Goal: Book appointment/travel/reservation

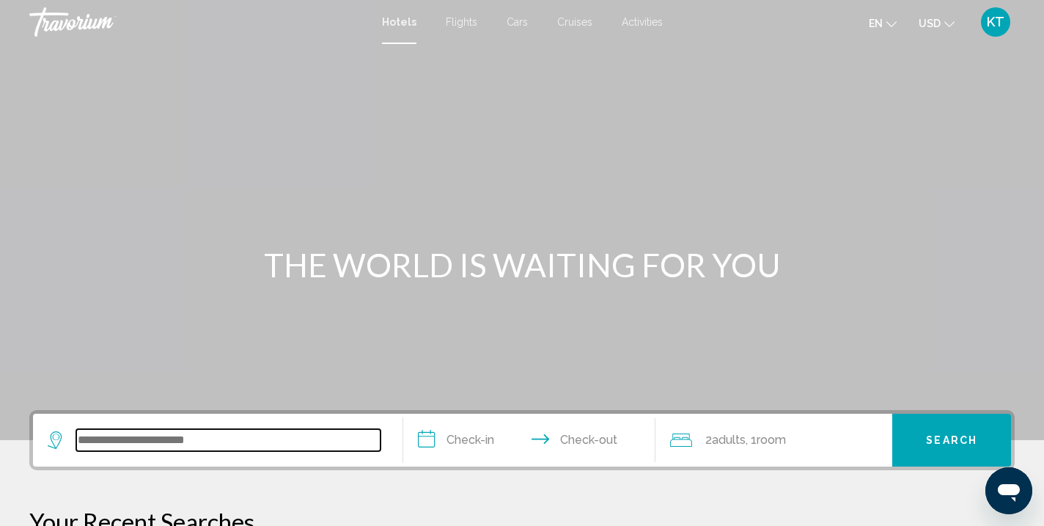
click at [130, 438] on input "Search widget" at bounding box center [228, 440] width 304 height 22
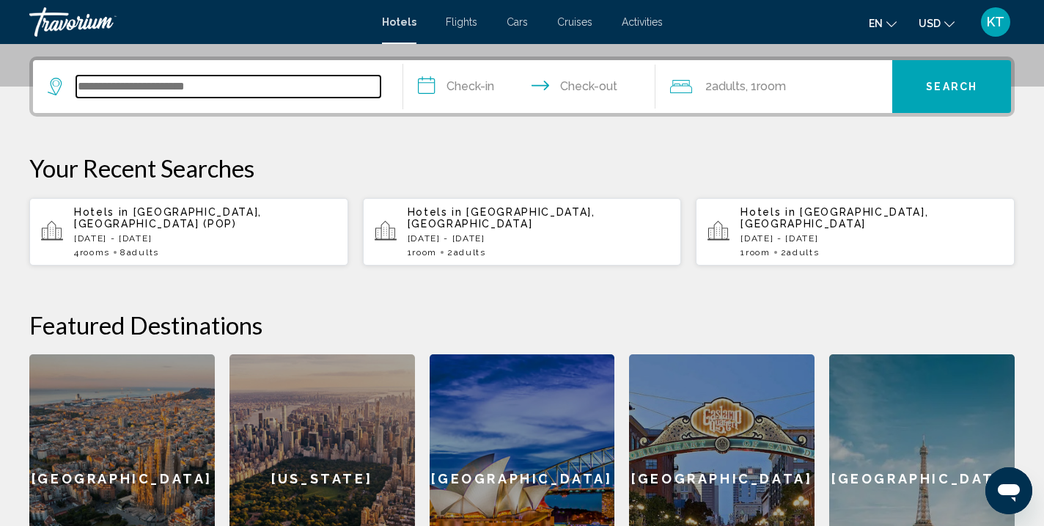
scroll to position [362, 0]
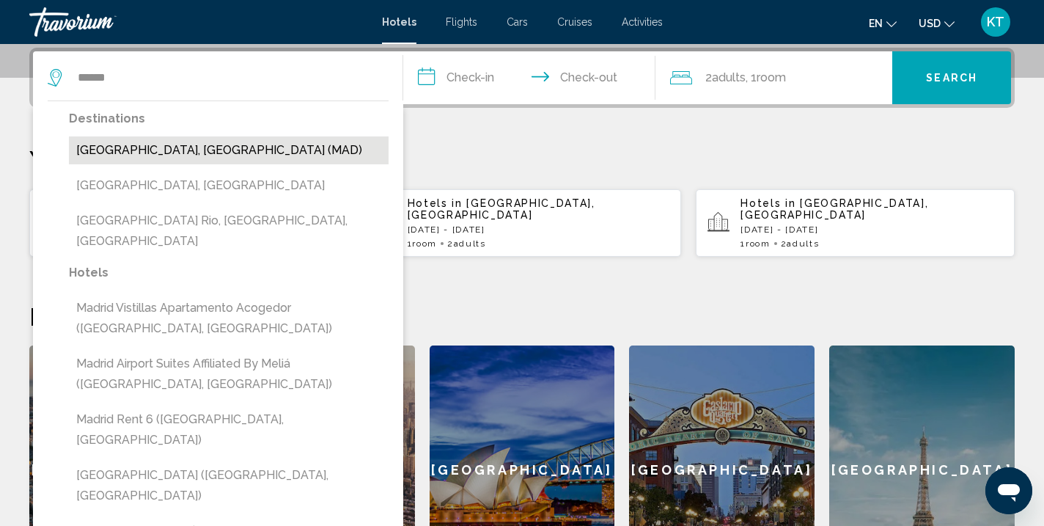
click at [186, 155] on button "Madrid, Spain (MAD)" at bounding box center [229, 150] width 320 height 28
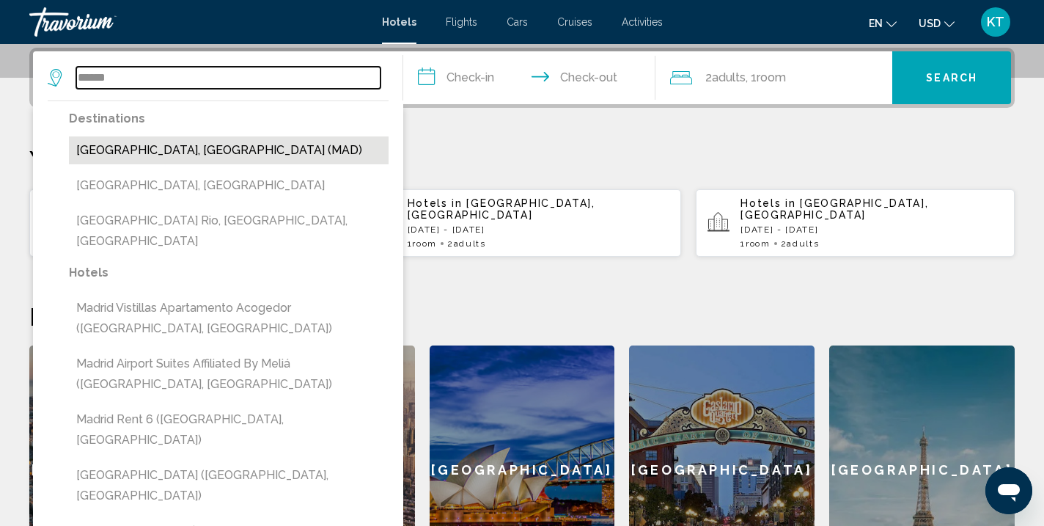
type input "**********"
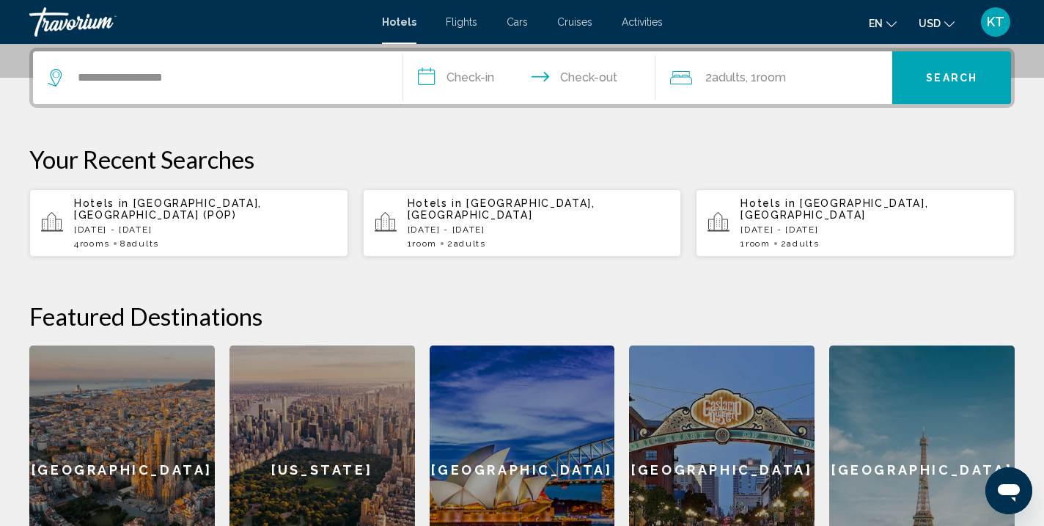
click at [465, 70] on input "**********" at bounding box center [532, 79] width 258 height 57
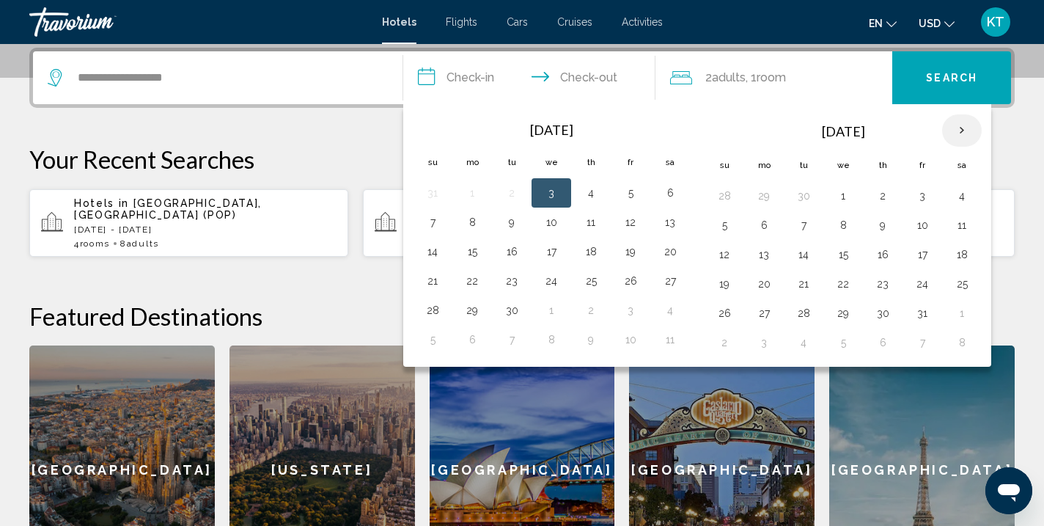
click at [963, 123] on th "Next month" at bounding box center [962, 130] width 40 height 32
click at [722, 254] on button "11" at bounding box center [724, 254] width 23 height 21
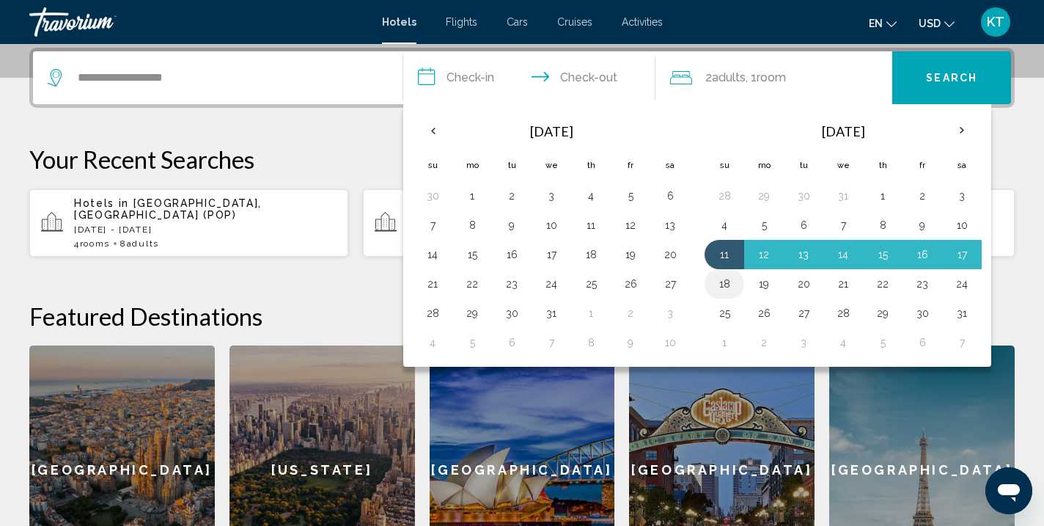
click at [722, 279] on button "18" at bounding box center [724, 283] width 23 height 21
type input "**********"
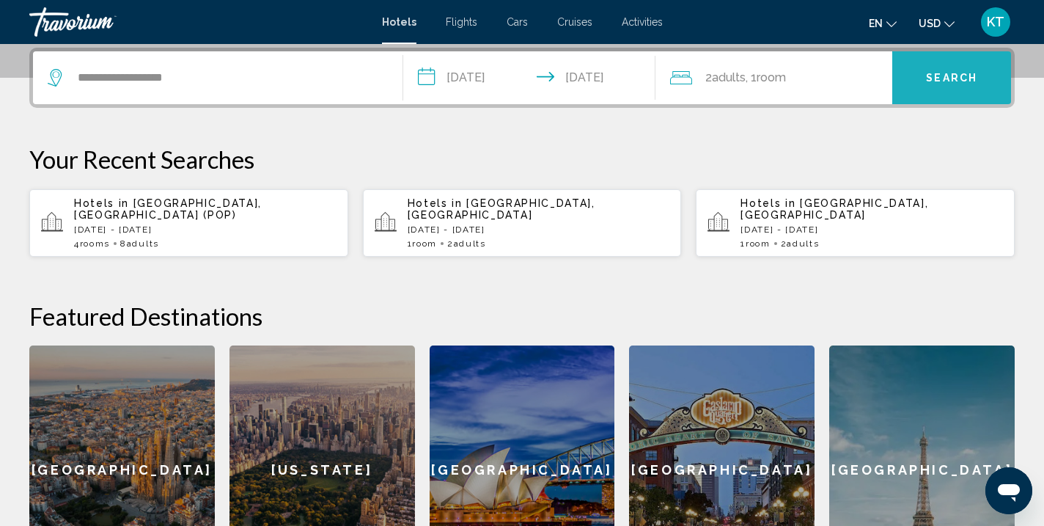
click at [960, 91] on button "Search" at bounding box center [951, 77] width 119 height 53
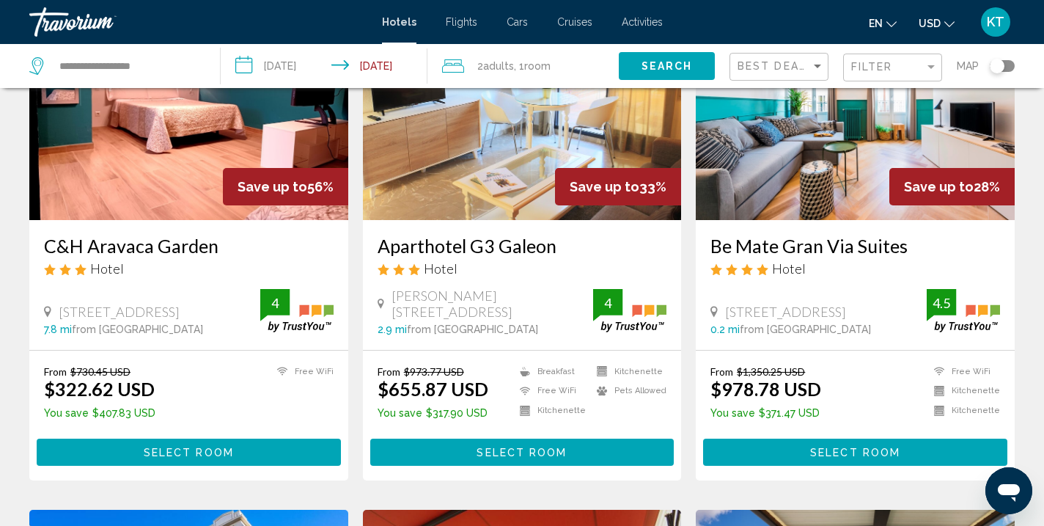
scroll to position [157, 0]
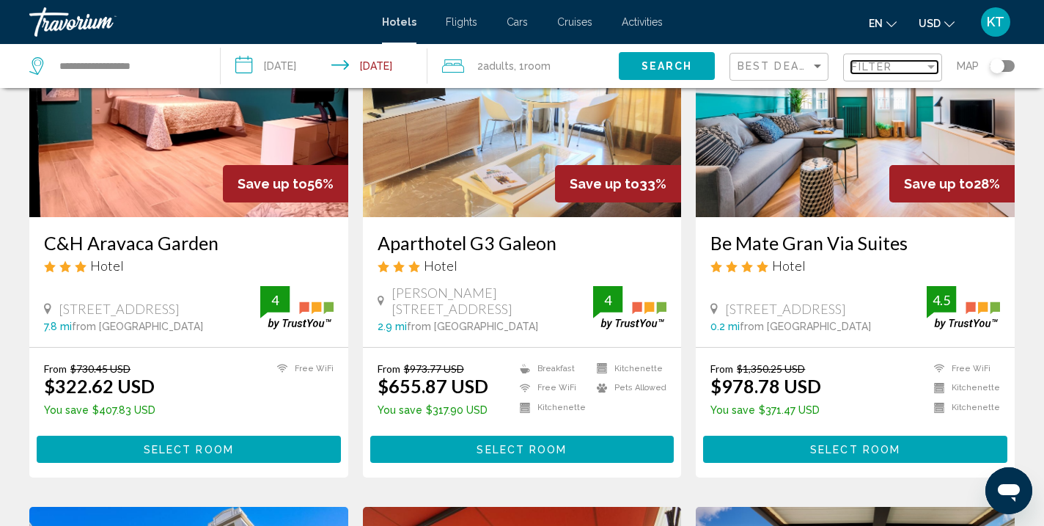
click at [889, 65] on span "Filter" at bounding box center [872, 67] width 42 height 12
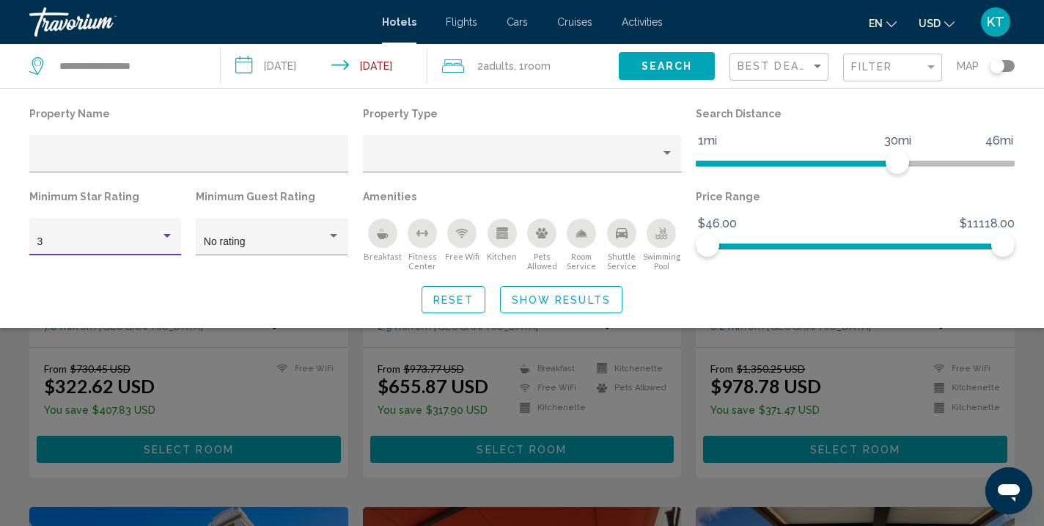
click at [118, 237] on div "3" at bounding box center [98, 242] width 123 height 12
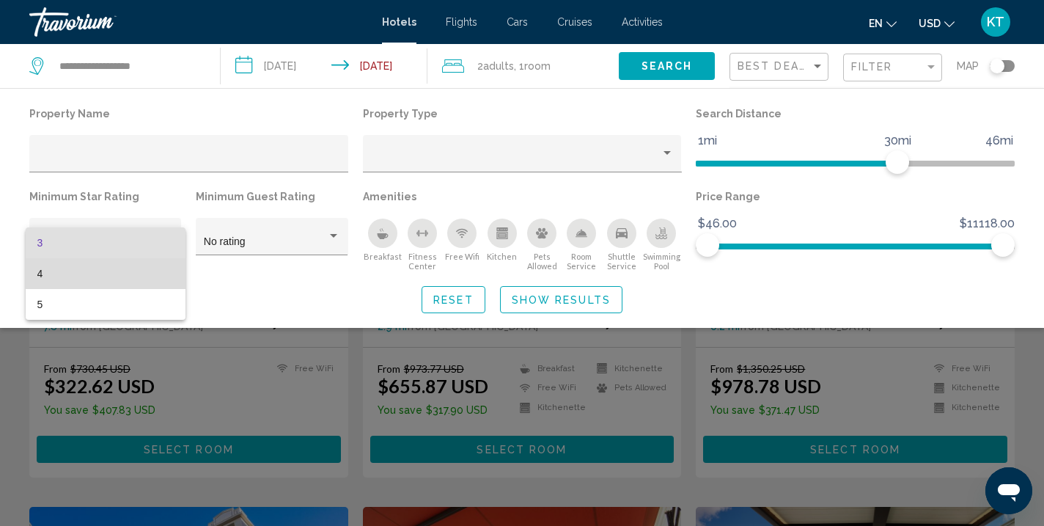
click at [109, 273] on span "4" at bounding box center [105, 273] width 136 height 31
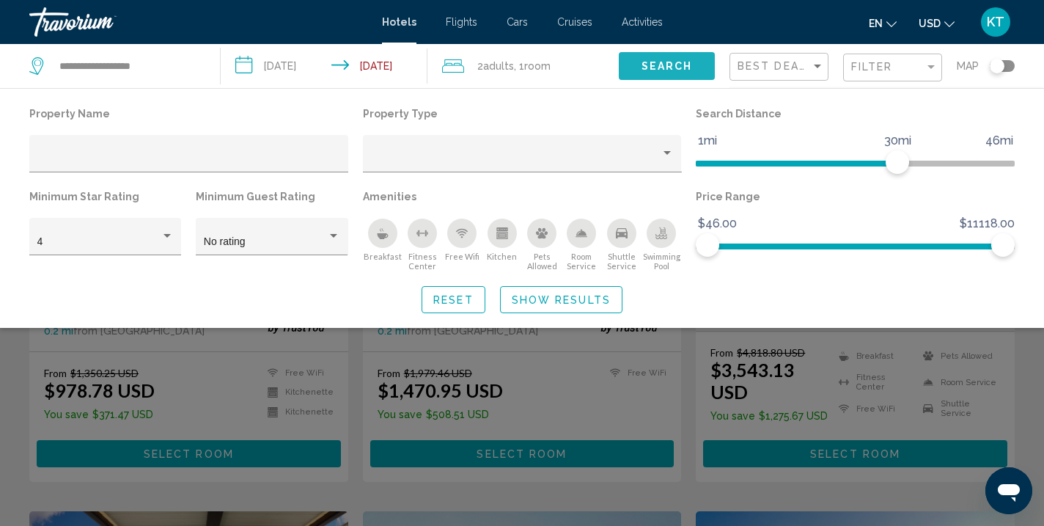
click at [661, 67] on span "Search" at bounding box center [667, 67] width 51 height 12
click at [560, 295] on span "Show Results" at bounding box center [561, 300] width 99 height 12
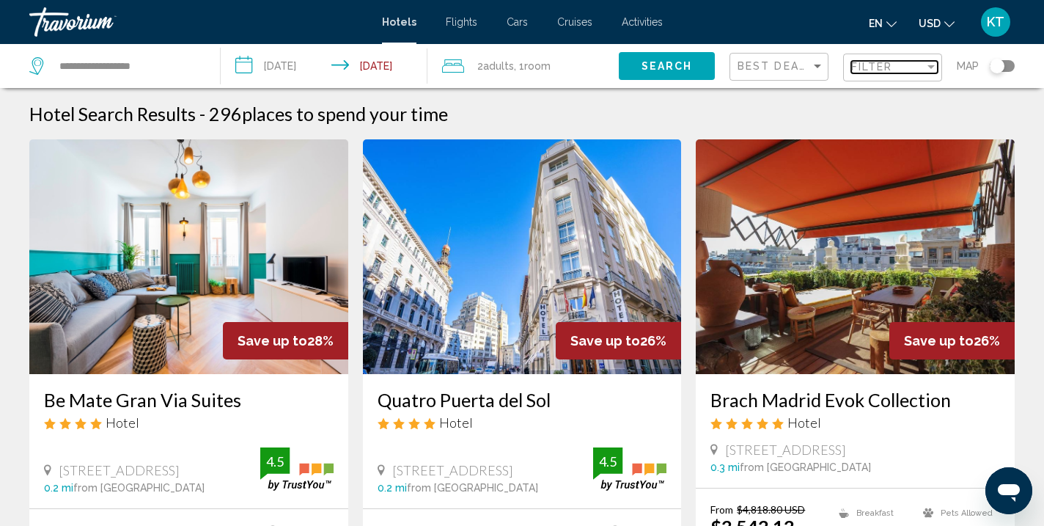
click at [878, 62] on span "Filter" at bounding box center [872, 67] width 42 height 12
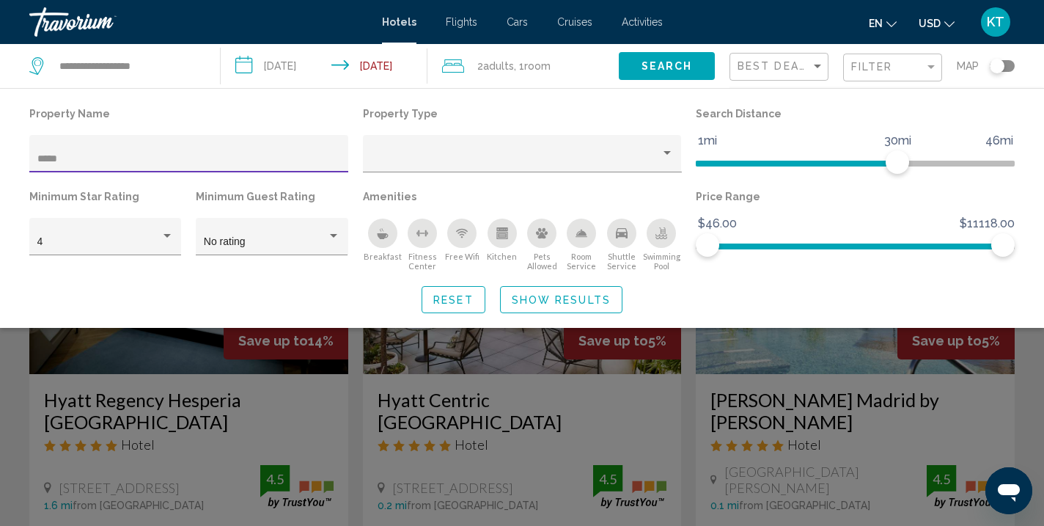
type input "*****"
click at [584, 301] on span "Show Results" at bounding box center [561, 300] width 99 height 12
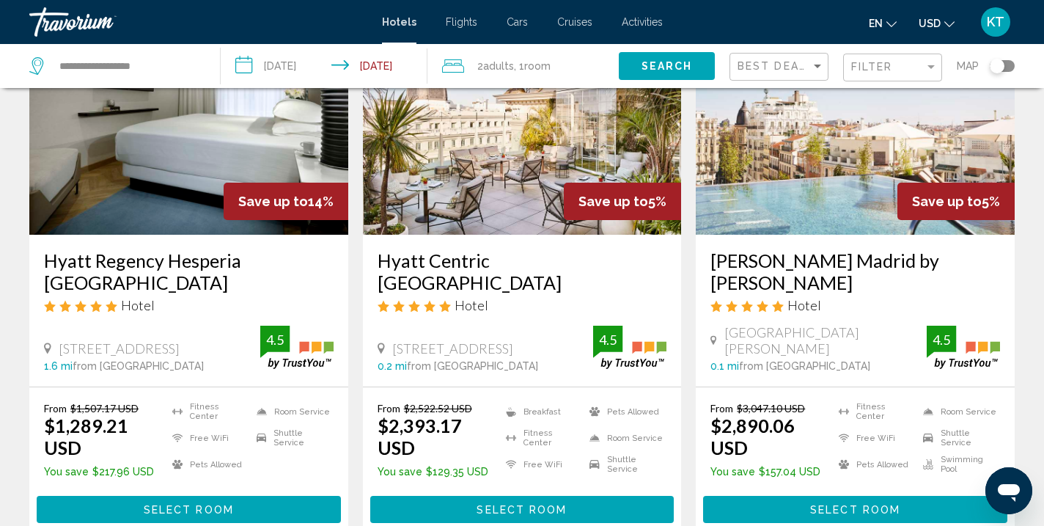
scroll to position [153, 0]
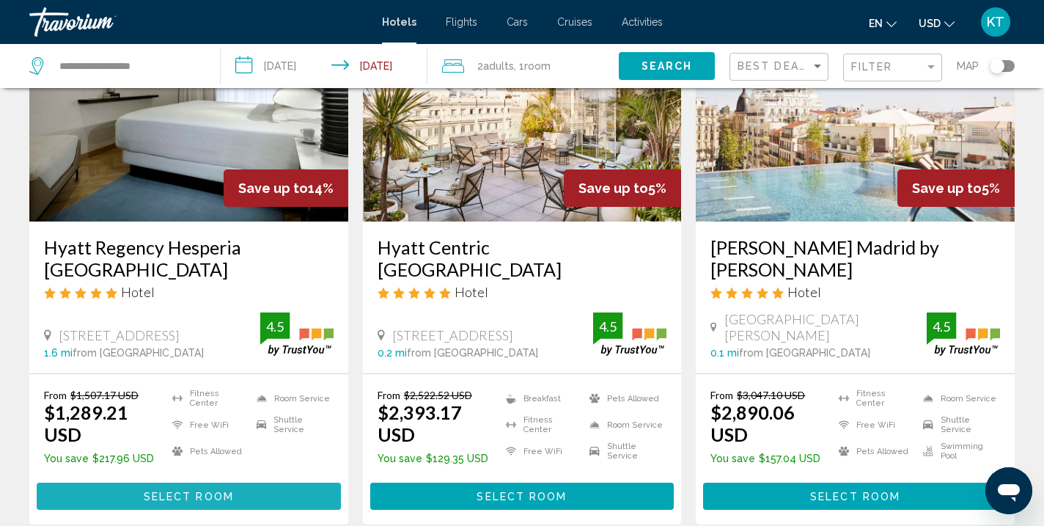
click at [193, 491] on span "Select Room" at bounding box center [189, 497] width 90 height 12
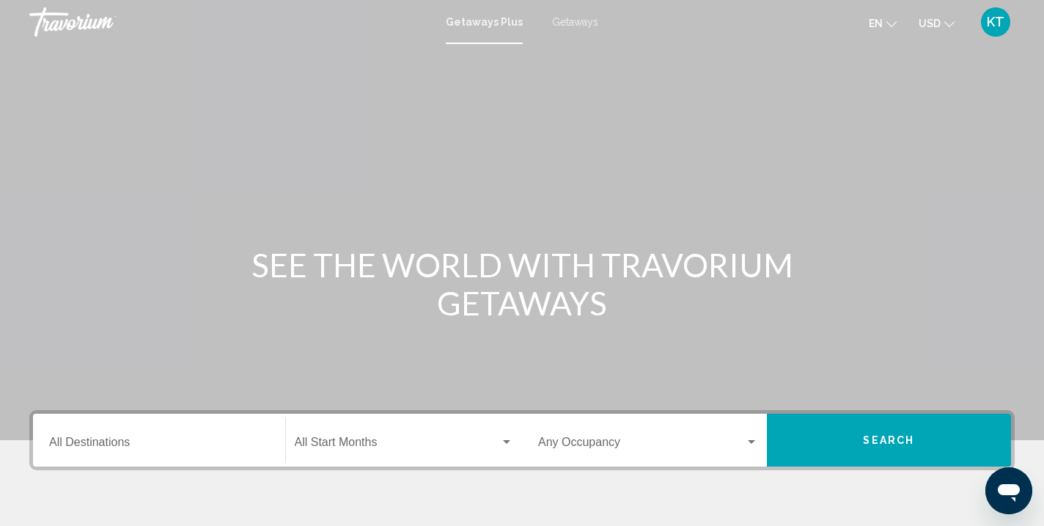
click at [589, 22] on span "Getaways" at bounding box center [575, 22] width 46 height 12
click at [92, 445] on input "Destination All Destinations" at bounding box center [159, 444] width 220 height 13
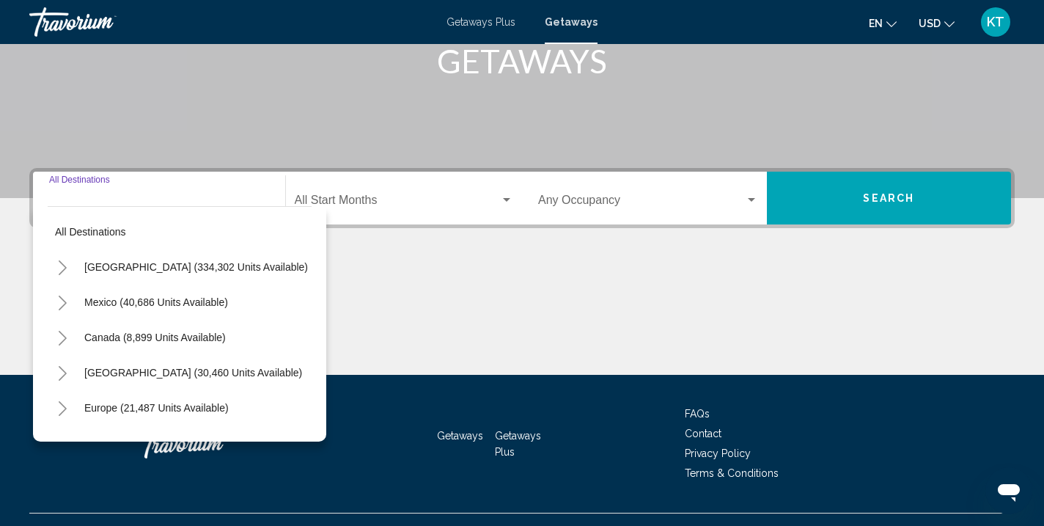
scroll to position [271, 0]
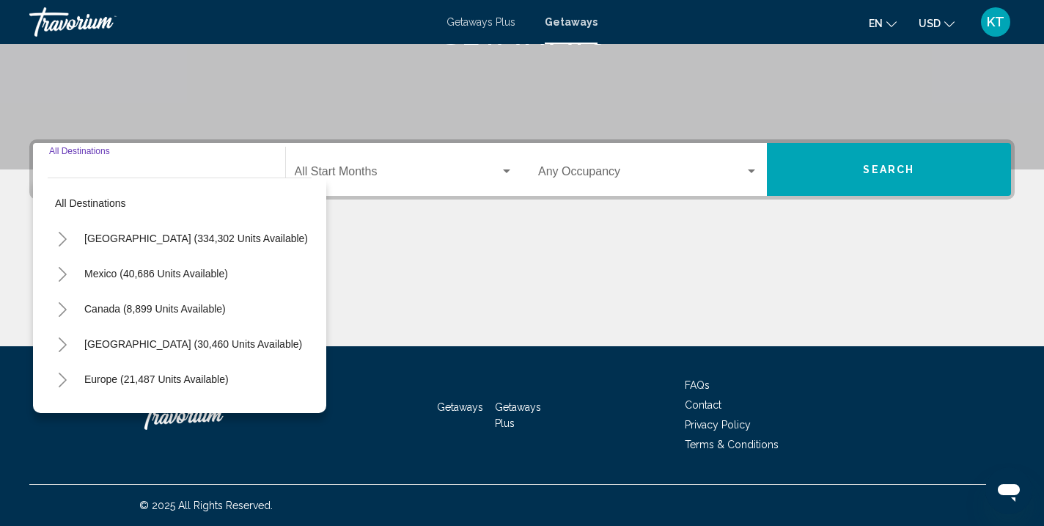
click at [64, 239] on icon "Toggle United States (334,302 units available)" at bounding box center [63, 239] width 8 height 15
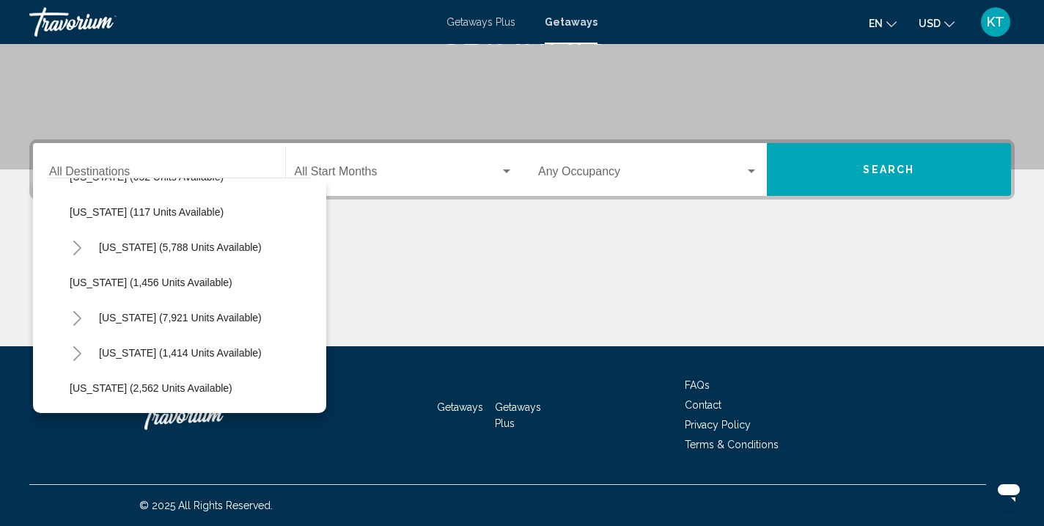
scroll to position [807, 0]
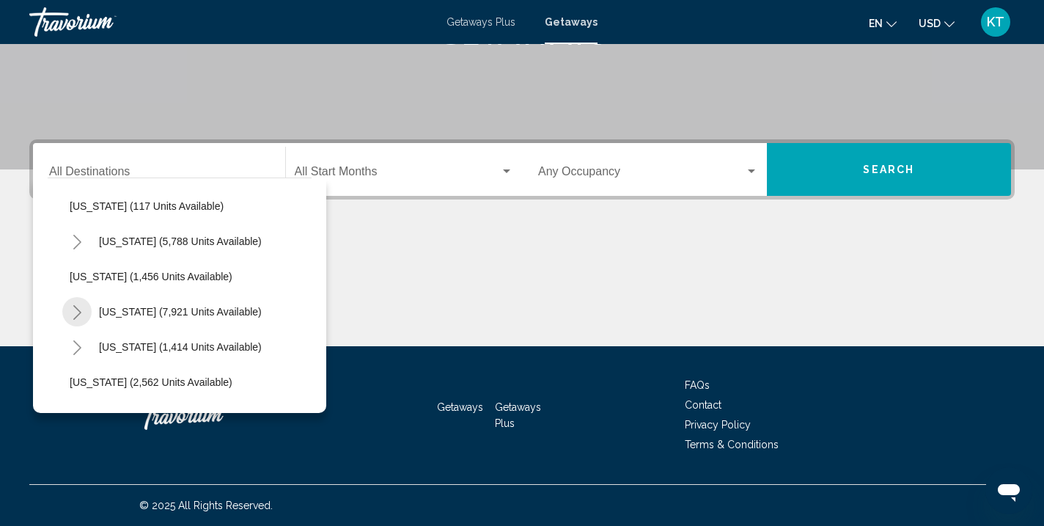
click at [78, 309] on icon "Toggle Nevada (7,921 units available)" at bounding box center [77, 312] width 11 height 15
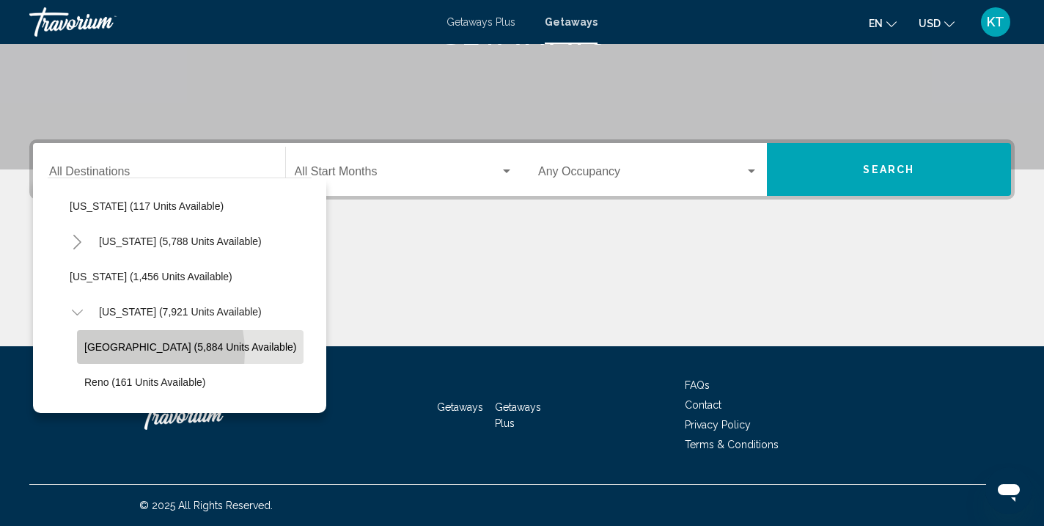
click at [122, 352] on span "[GEOGRAPHIC_DATA] (5,884 units available)" at bounding box center [190, 347] width 212 height 12
type input "**********"
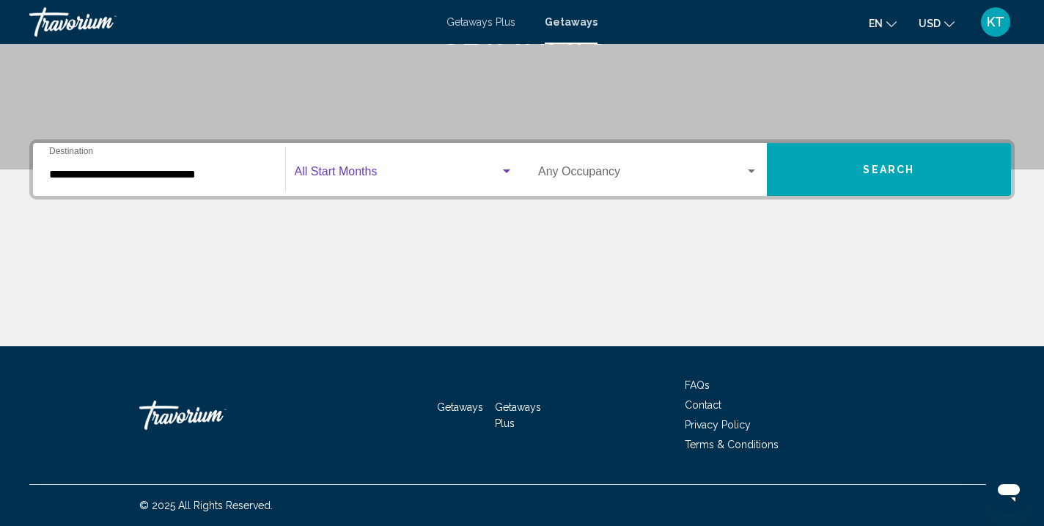
click at [357, 168] on span "Search widget" at bounding box center [398, 174] width 206 height 13
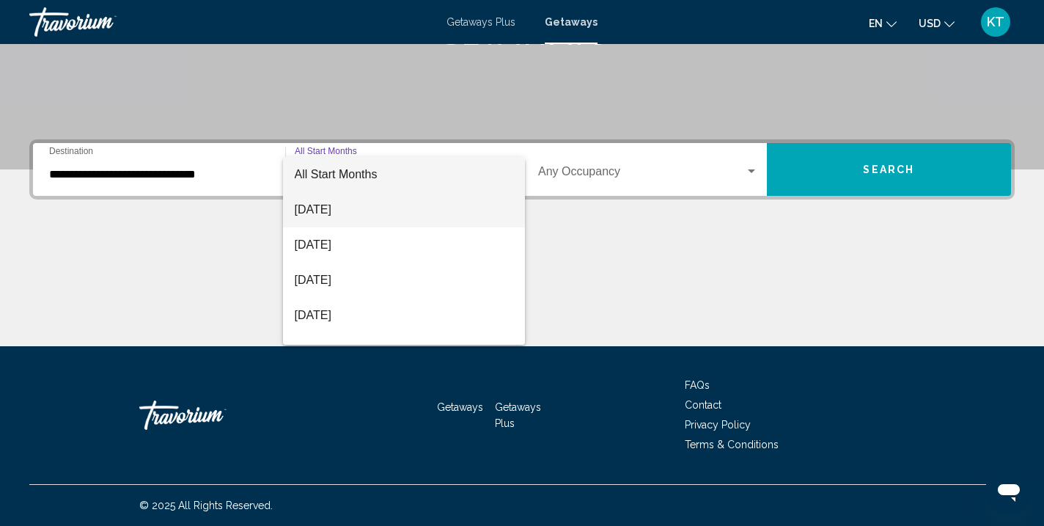
click at [359, 196] on span "[DATE]" at bounding box center [404, 209] width 219 height 35
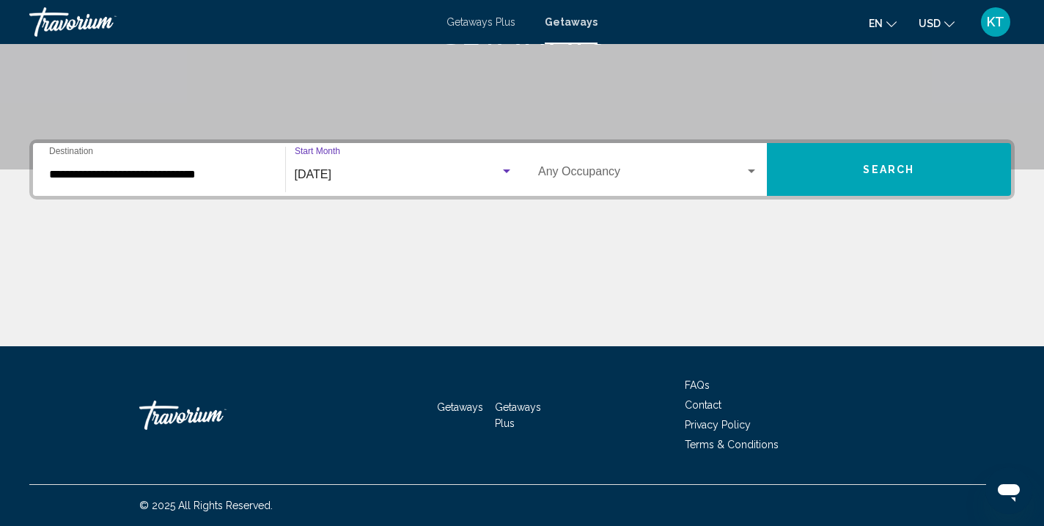
click at [796, 172] on button "Search" at bounding box center [889, 169] width 245 height 53
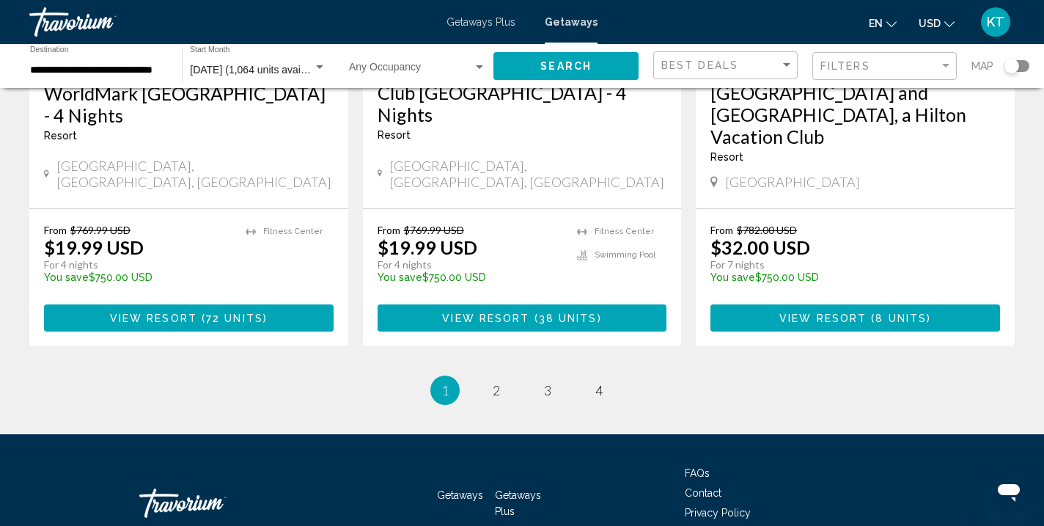
scroll to position [1953, 0]
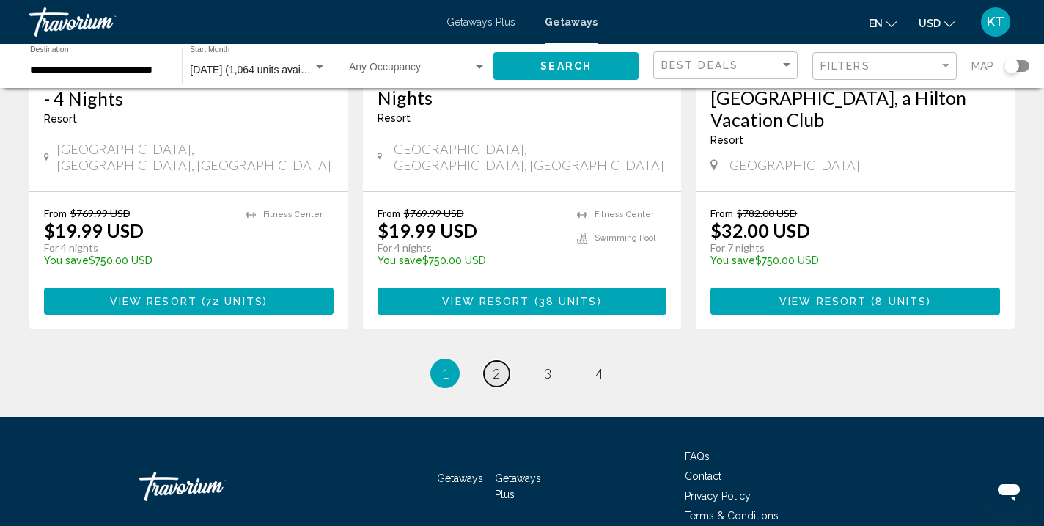
click at [495, 365] on span "2" at bounding box center [496, 373] width 7 height 16
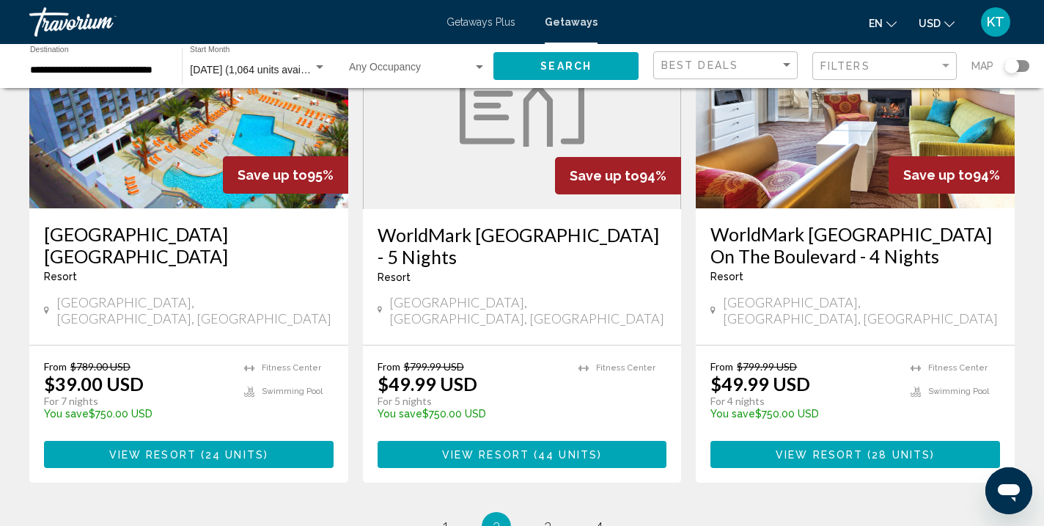
scroll to position [1930, 0]
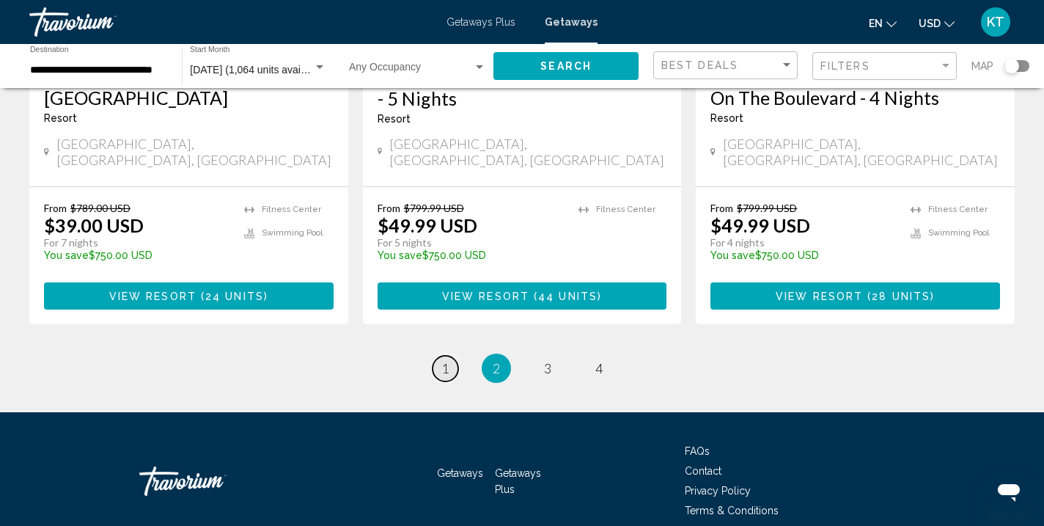
click at [445, 360] on span "1" at bounding box center [444, 368] width 7 height 16
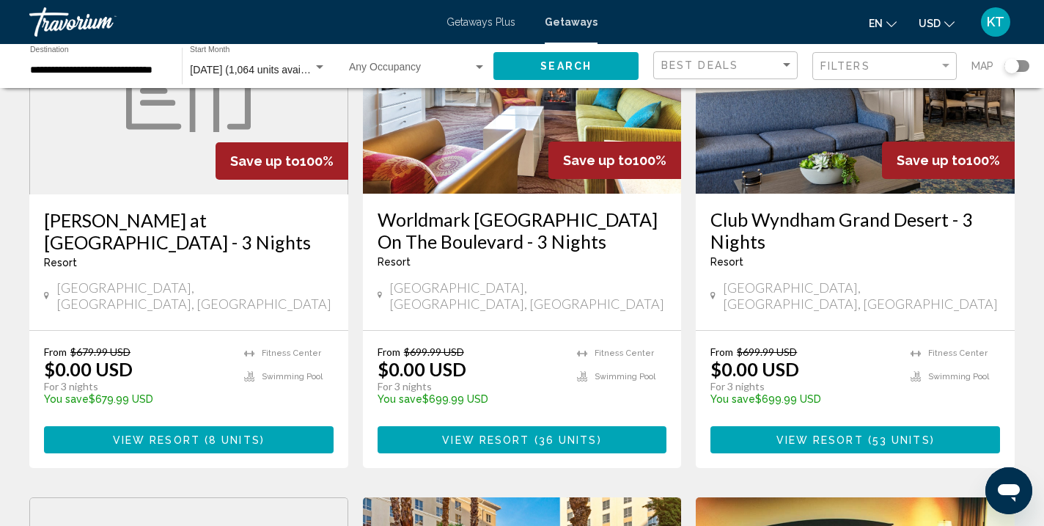
scroll to position [1288, 0]
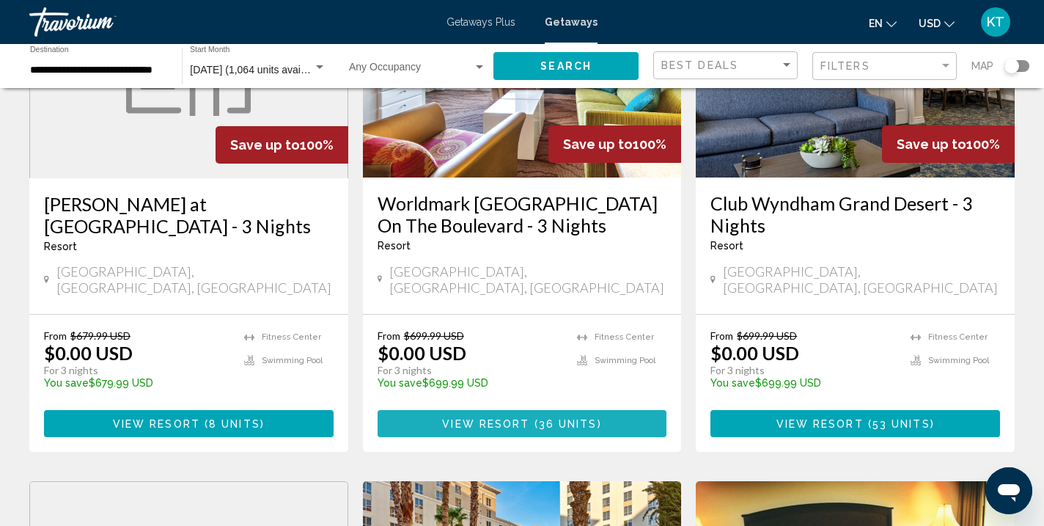
click at [550, 418] on span "36 units" at bounding box center [568, 424] width 59 height 12
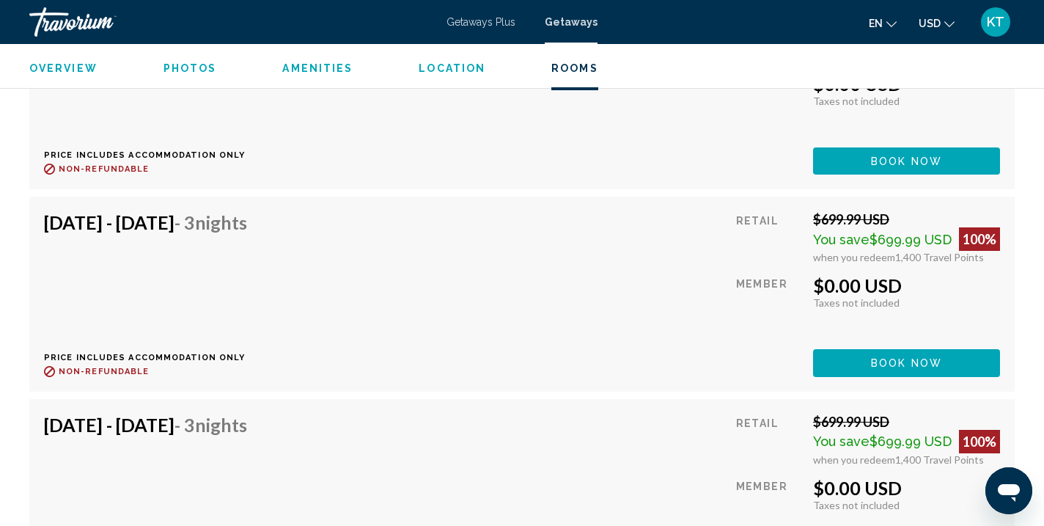
scroll to position [3474, 0]
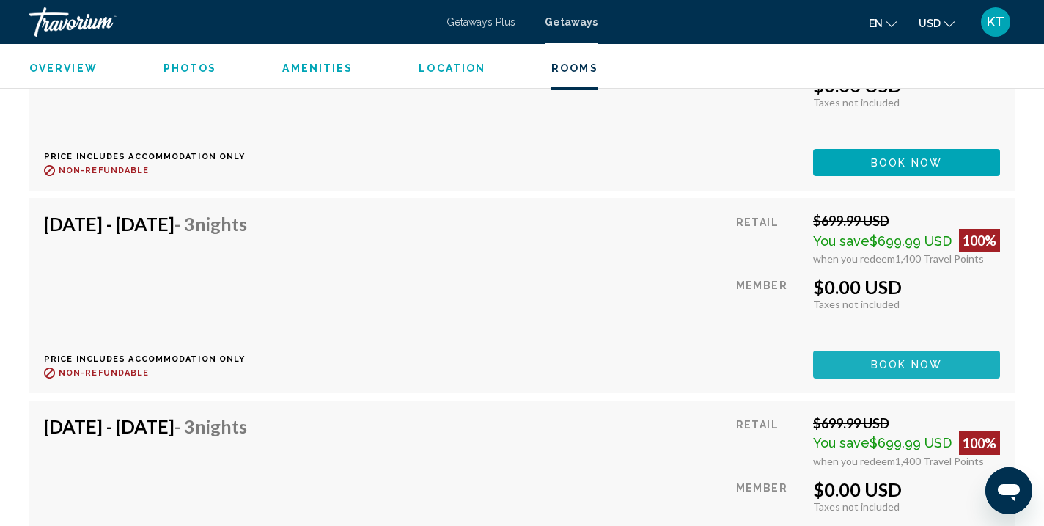
click at [843, 356] on button "Book now" at bounding box center [906, 363] width 187 height 27
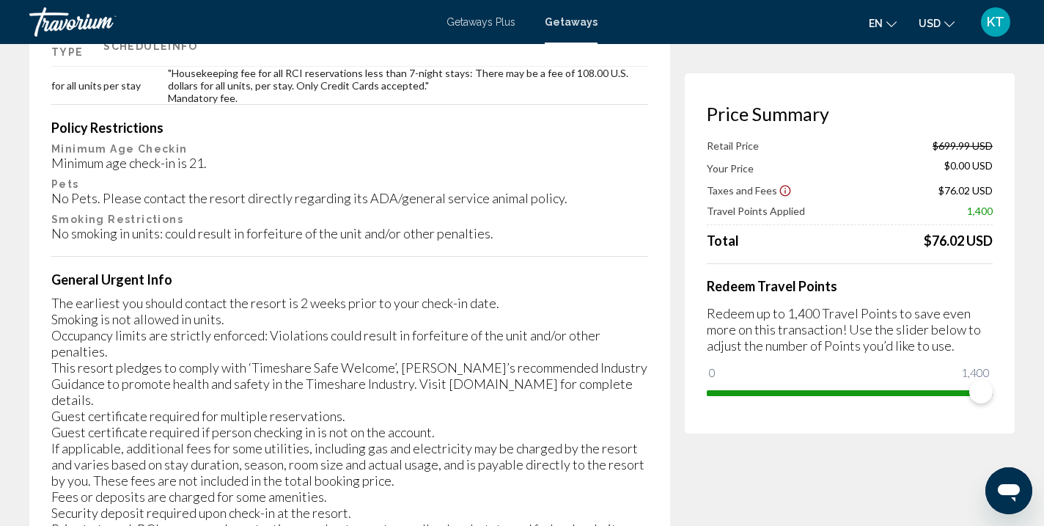
scroll to position [2431, 0]
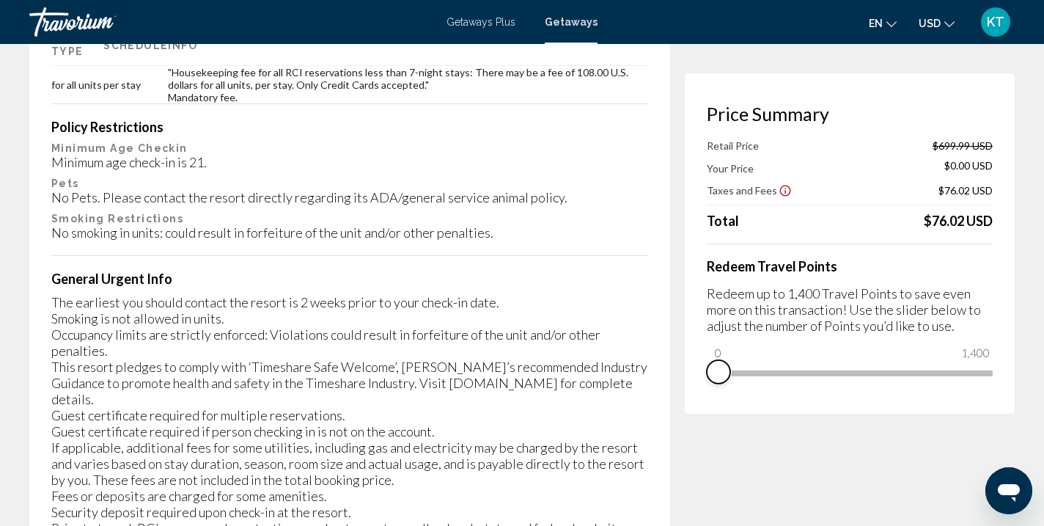
drag, startPoint x: 983, startPoint y: 389, endPoint x: 693, endPoint y: 364, distance: 290.8
click at [693, 364] on div "Price Summary Retail Price $699.99 USD Your Price $0.00 USD Taxes and Fees $76.…" at bounding box center [850, 243] width 330 height 340
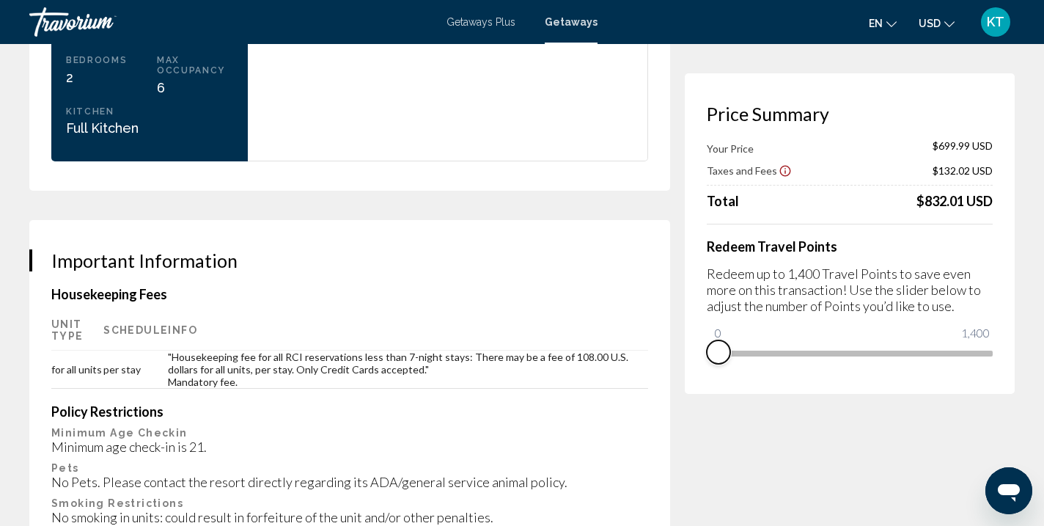
scroll to position [2143, 0]
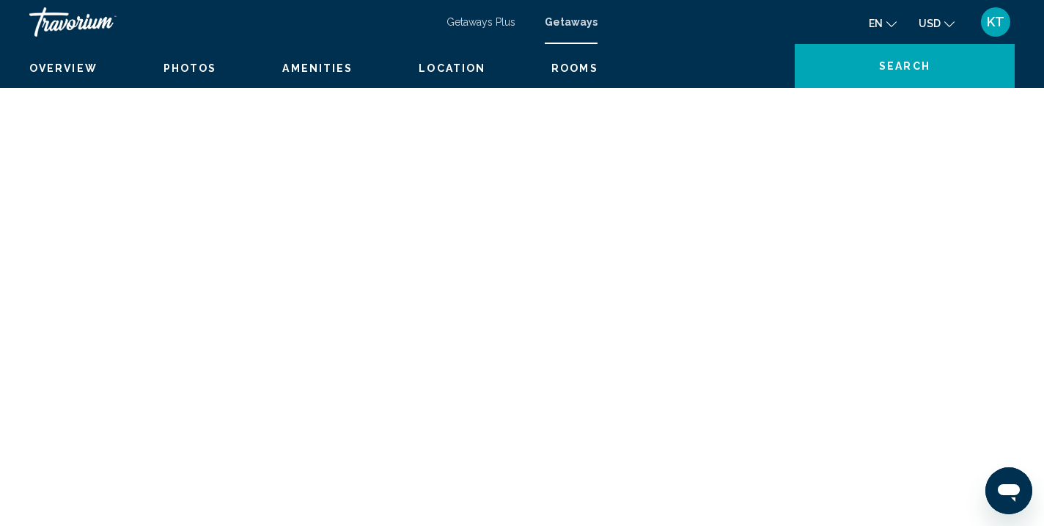
scroll to position [1, 0]
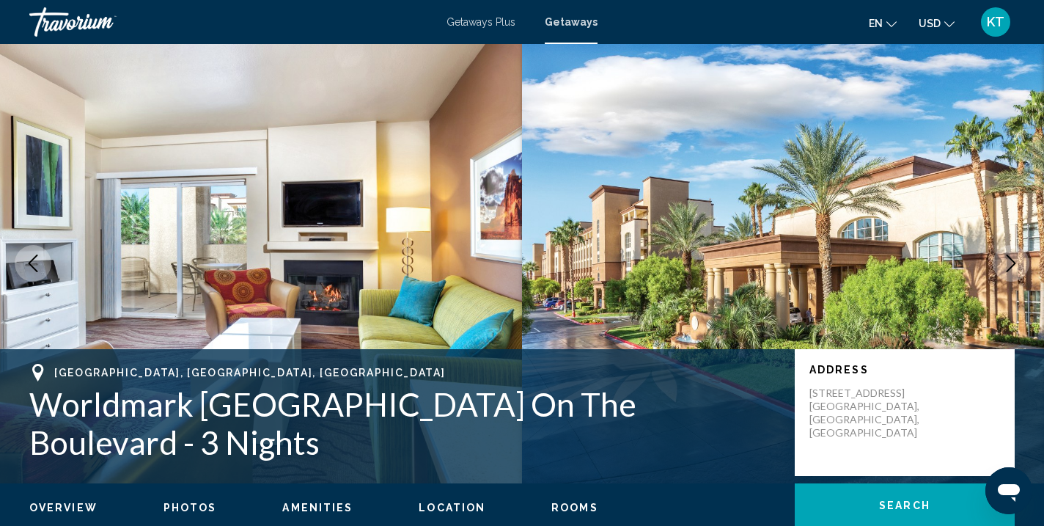
click at [567, 32] on div "Getaways Plus Getaways en English Español Français Italiano Português русский U…" at bounding box center [522, 22] width 1044 height 31
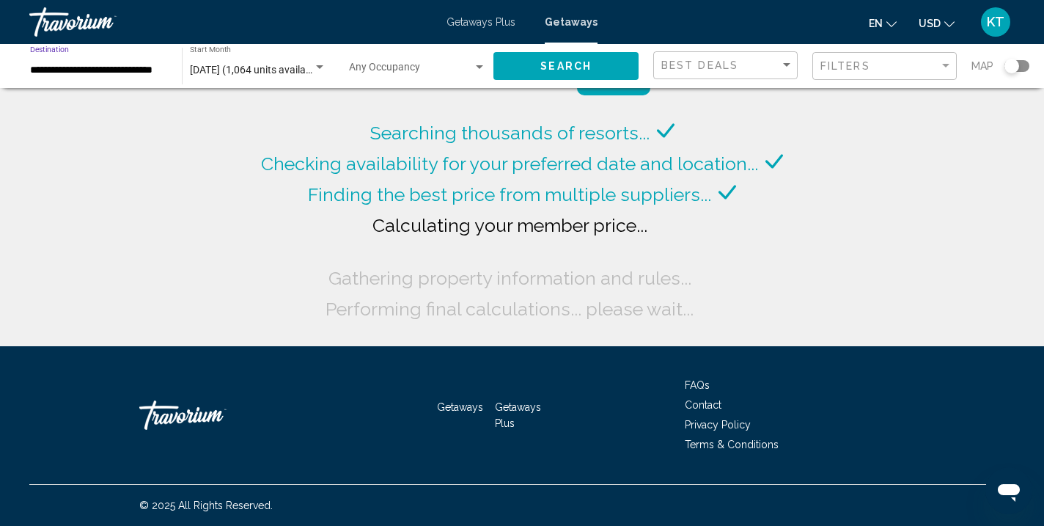
click at [85, 68] on input "**********" at bounding box center [98, 71] width 137 height 12
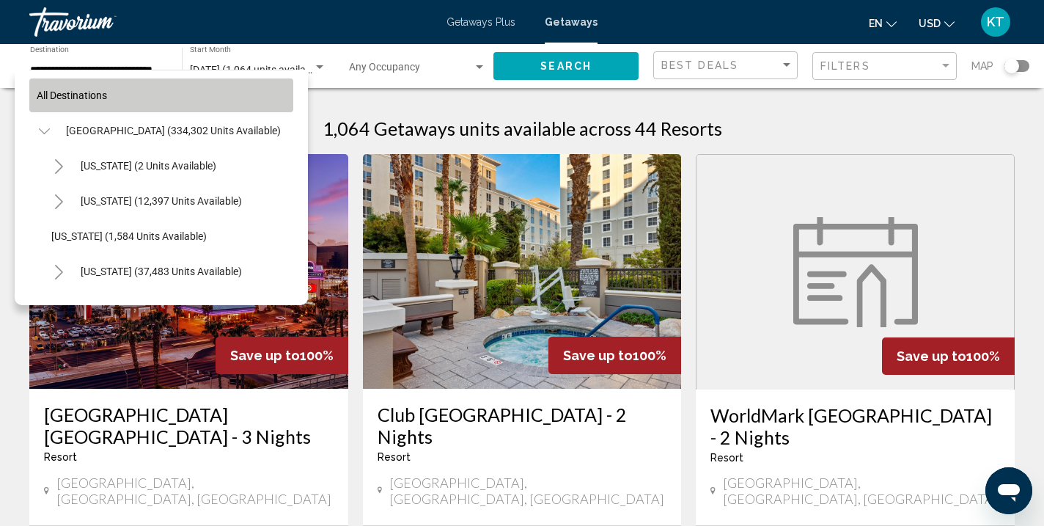
click at [54, 94] on span "All destinations" at bounding box center [72, 95] width 70 height 12
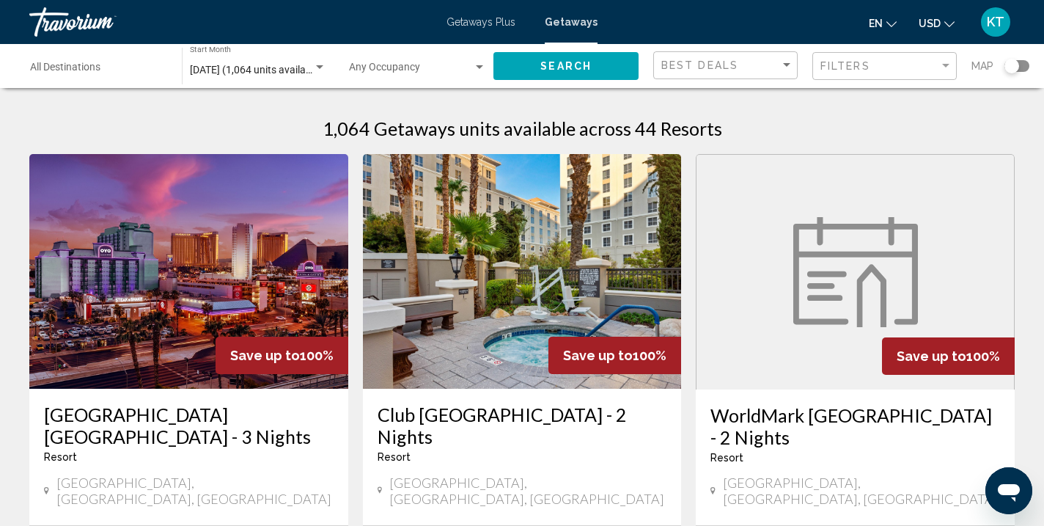
click at [62, 60] on div "Destination All Destinations" at bounding box center [98, 66] width 137 height 40
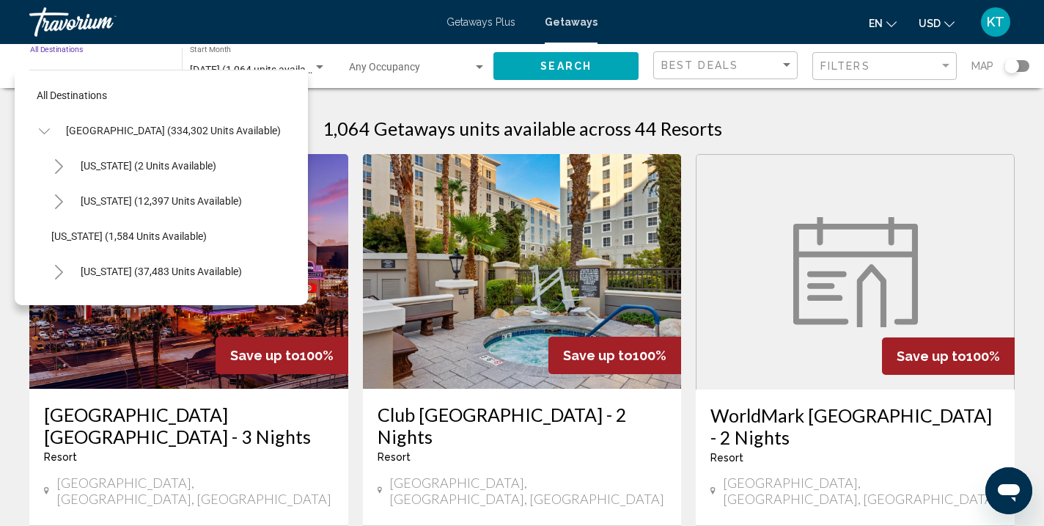
click at [41, 127] on icon "Toggle United States (334,302 units available)" at bounding box center [44, 131] width 11 height 15
click at [42, 268] on icon "Toggle Europe (21,487 units available)" at bounding box center [44, 272] width 11 height 15
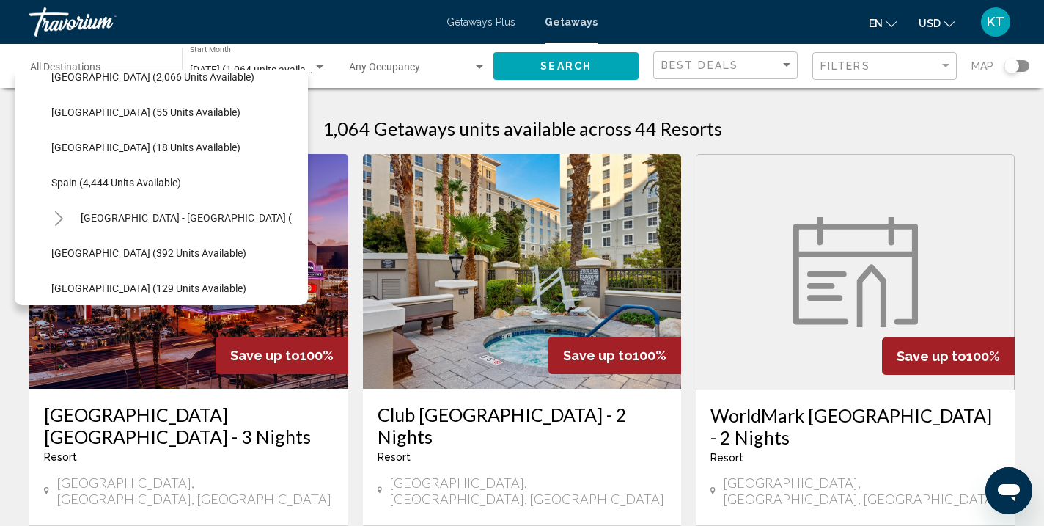
scroll to position [724, 0]
click at [104, 191] on button "Spain (4,444 units available)" at bounding box center [116, 181] width 144 height 34
type input "**********"
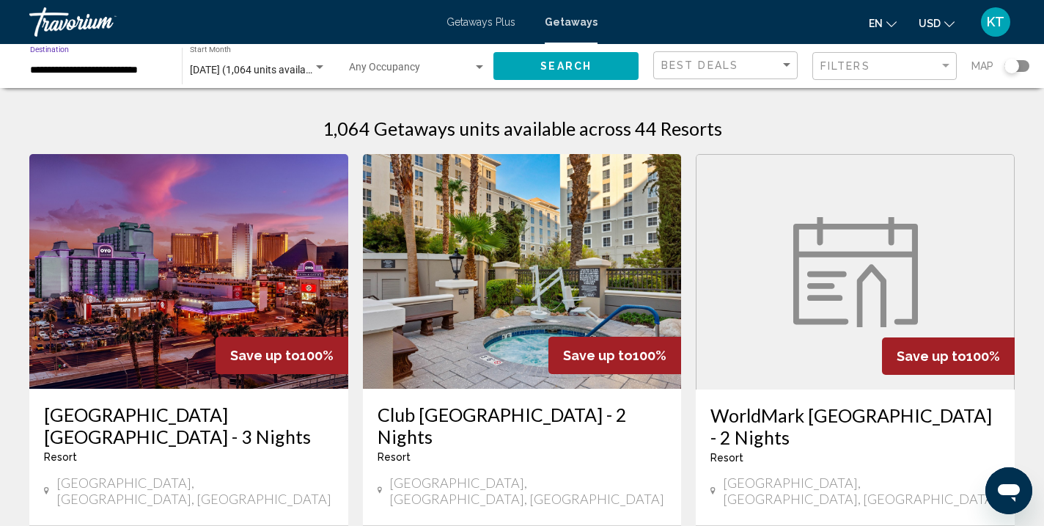
click at [243, 70] on span "[DATE] (1,064 units available)" at bounding box center [256, 70] width 133 height 12
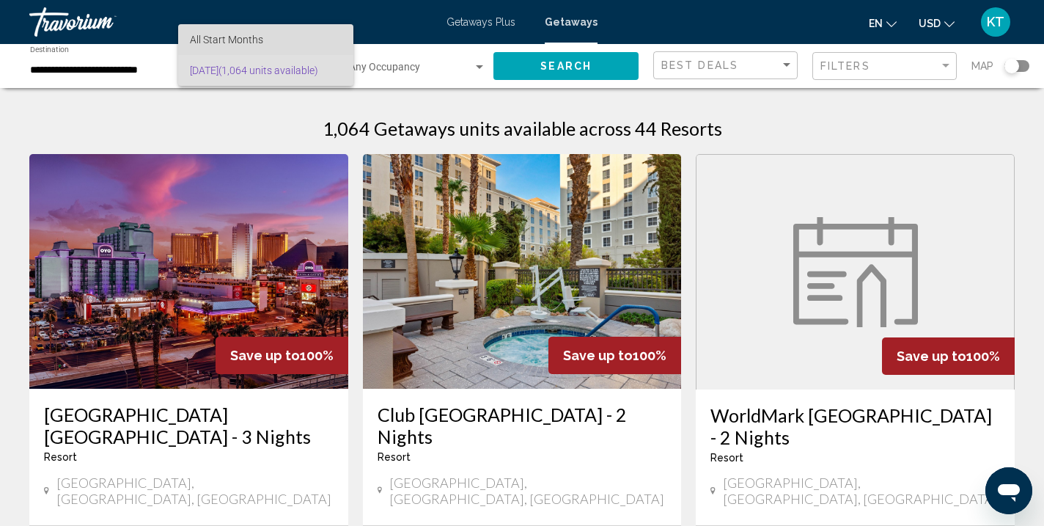
click at [268, 38] on span "All Start Months" at bounding box center [266, 39] width 152 height 31
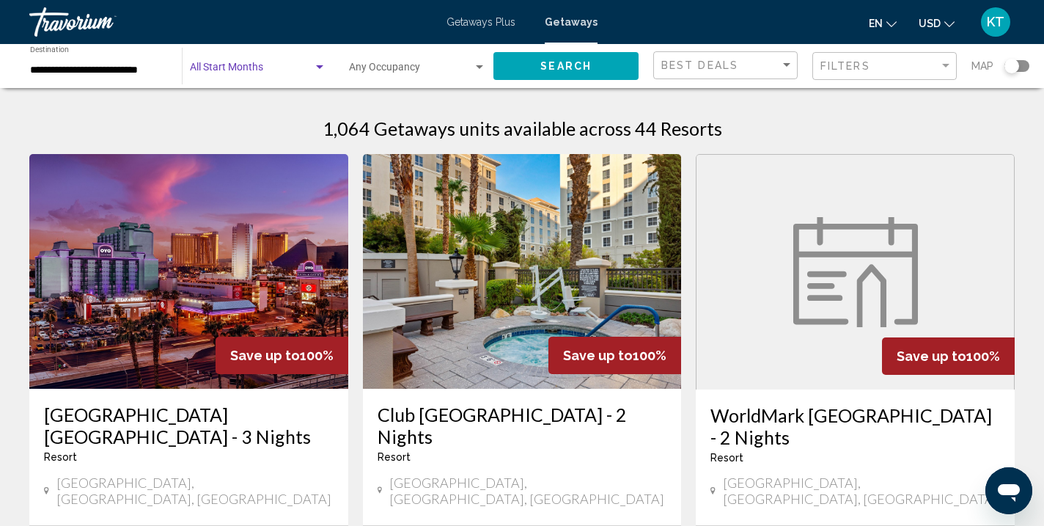
click at [255, 68] on span "Search widget" at bounding box center [251, 71] width 123 height 12
click at [255, 68] on span "All Start Months" at bounding box center [226, 71] width 73 height 12
click at [557, 62] on span "Search" at bounding box center [565, 67] width 51 height 12
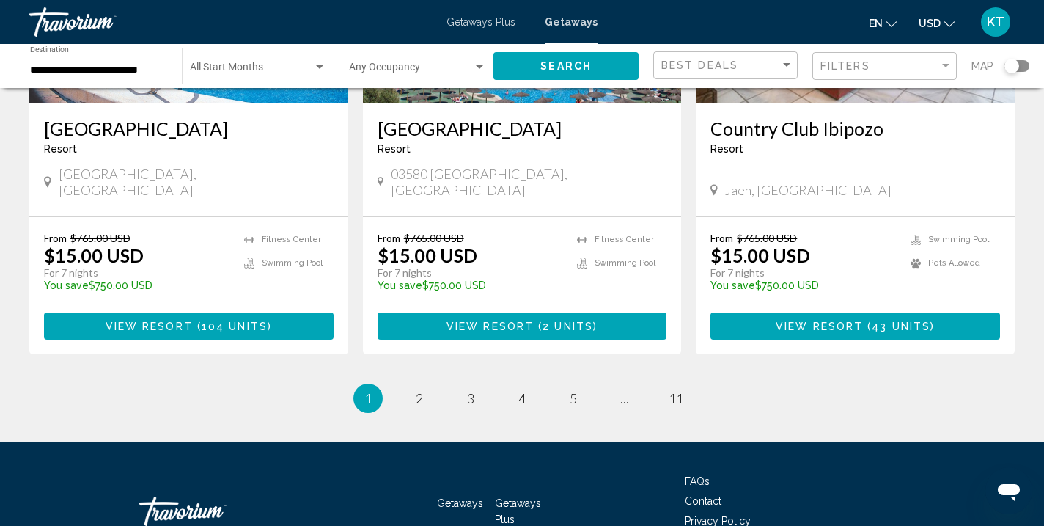
scroll to position [1885, 0]
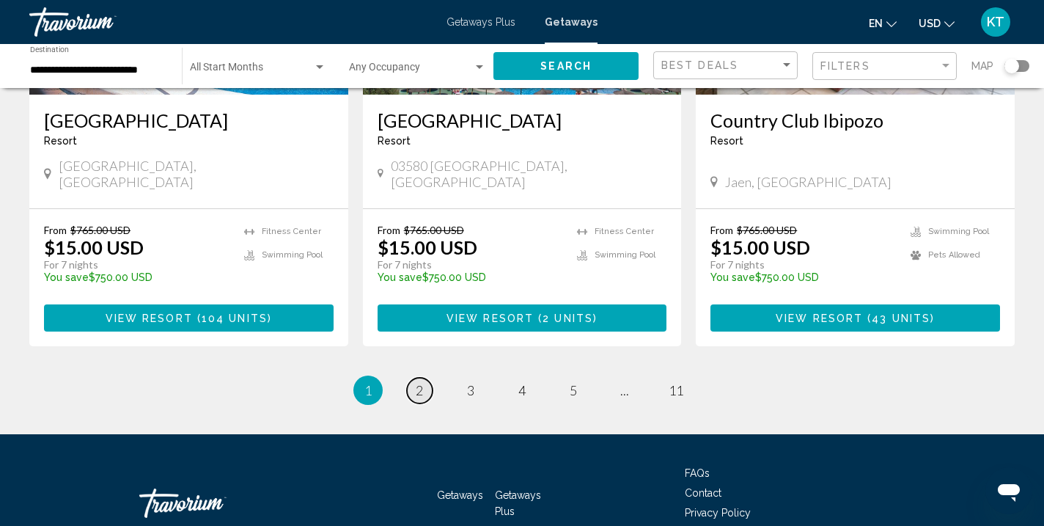
click at [426, 378] on link "page 2" at bounding box center [420, 391] width 26 height 26
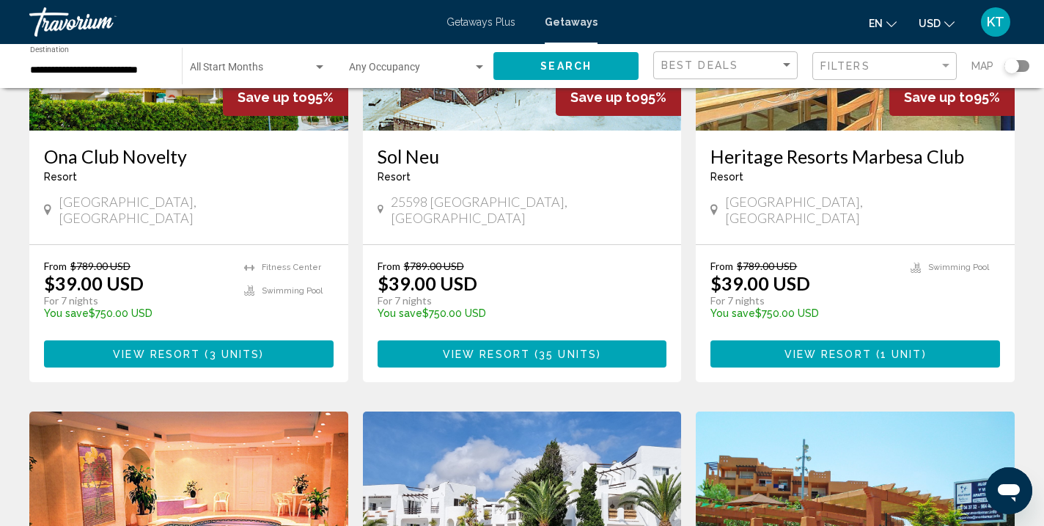
scroll to position [1296, 0]
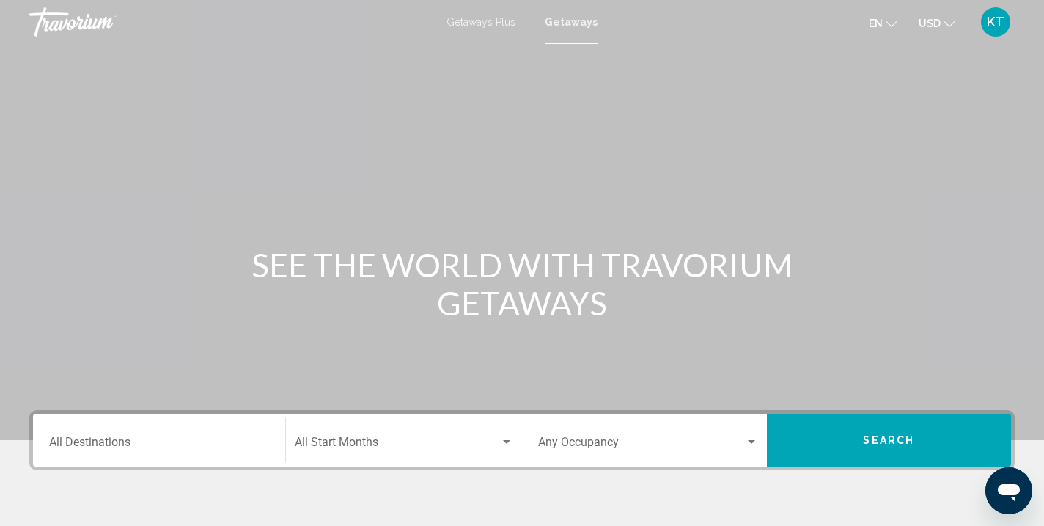
click at [103, 449] on input "Destination All Destinations" at bounding box center [159, 444] width 220 height 13
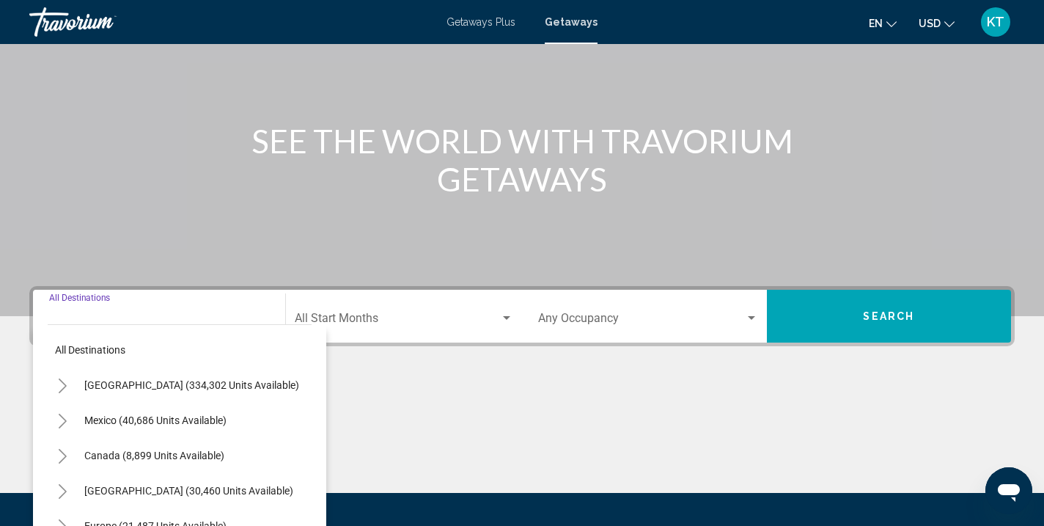
scroll to position [271, 0]
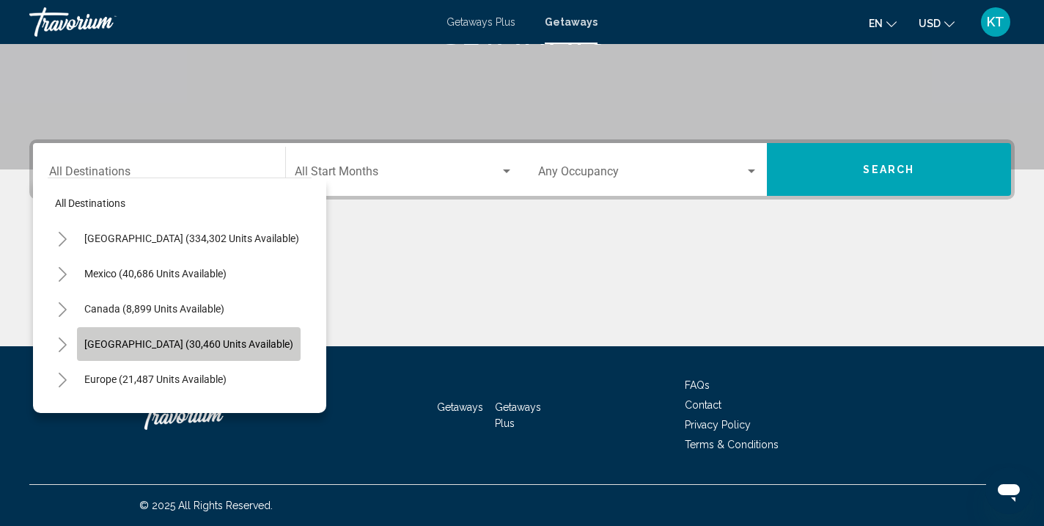
click at [122, 348] on span "[GEOGRAPHIC_DATA] (30,460 units available)" at bounding box center [188, 344] width 209 height 12
type input "**********"
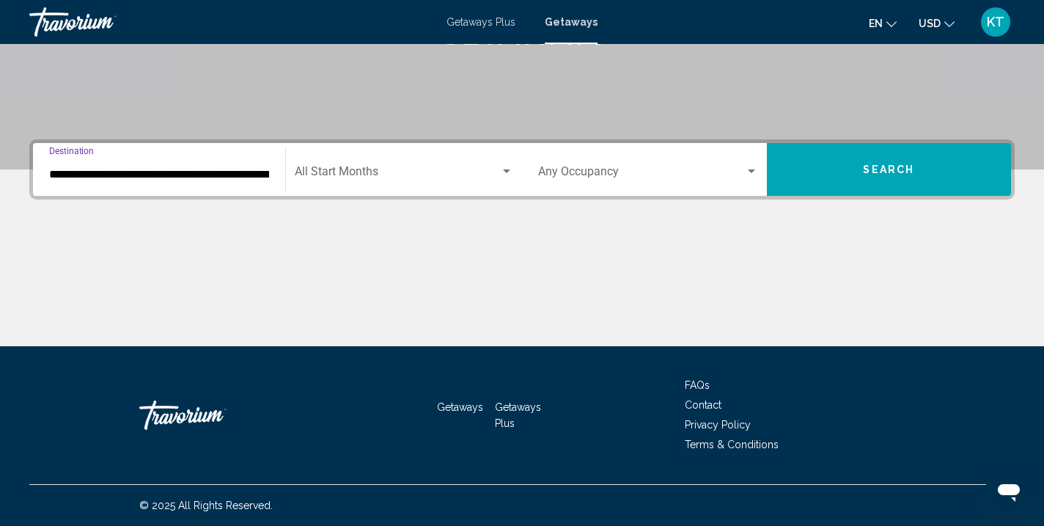
click at [820, 166] on button "Search" at bounding box center [889, 169] width 245 height 53
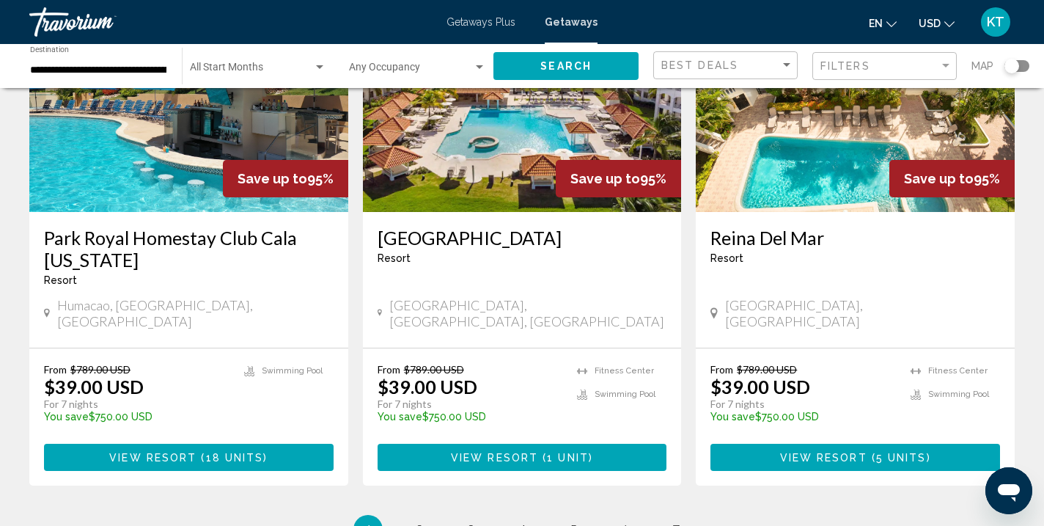
scroll to position [1758, 0]
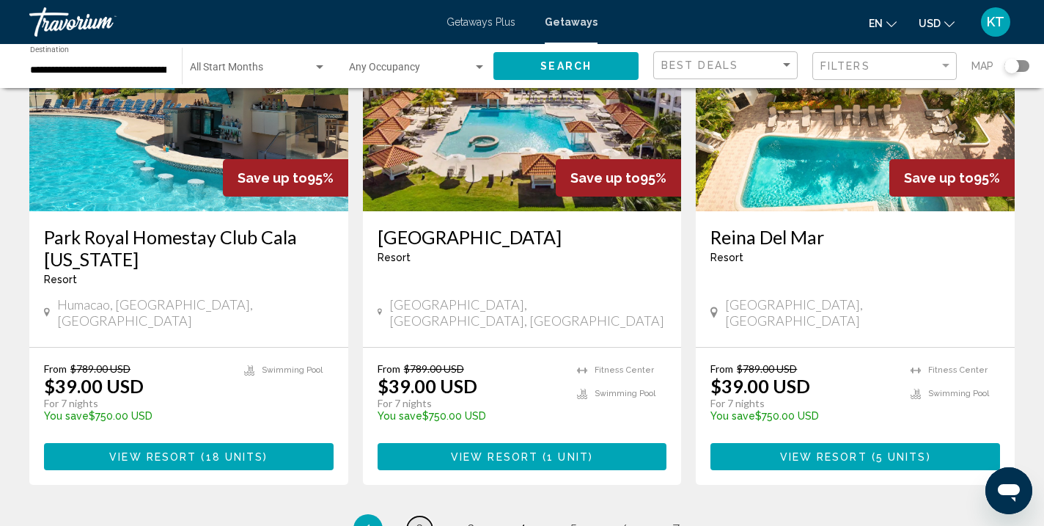
click at [419, 521] on span "2" at bounding box center [419, 529] width 7 height 16
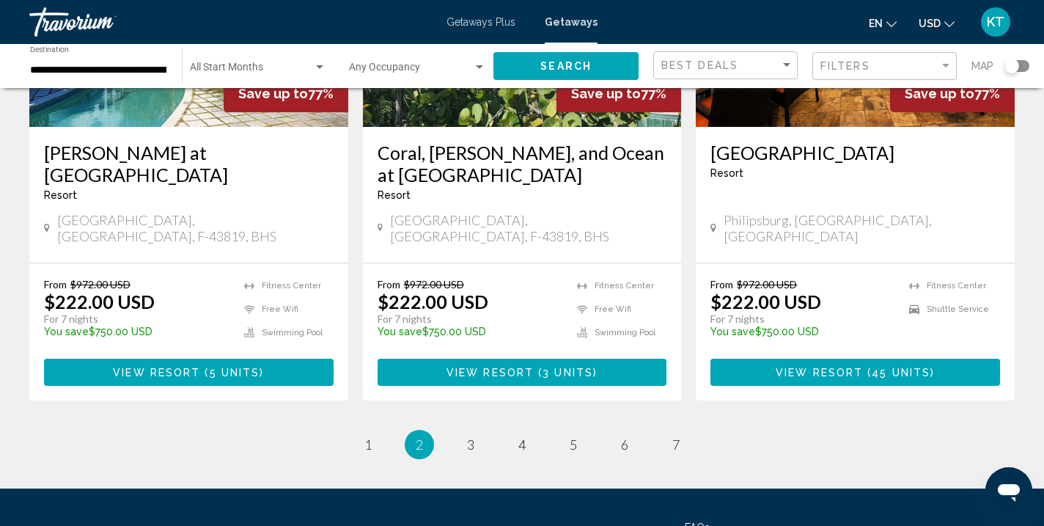
scroll to position [1823, 0]
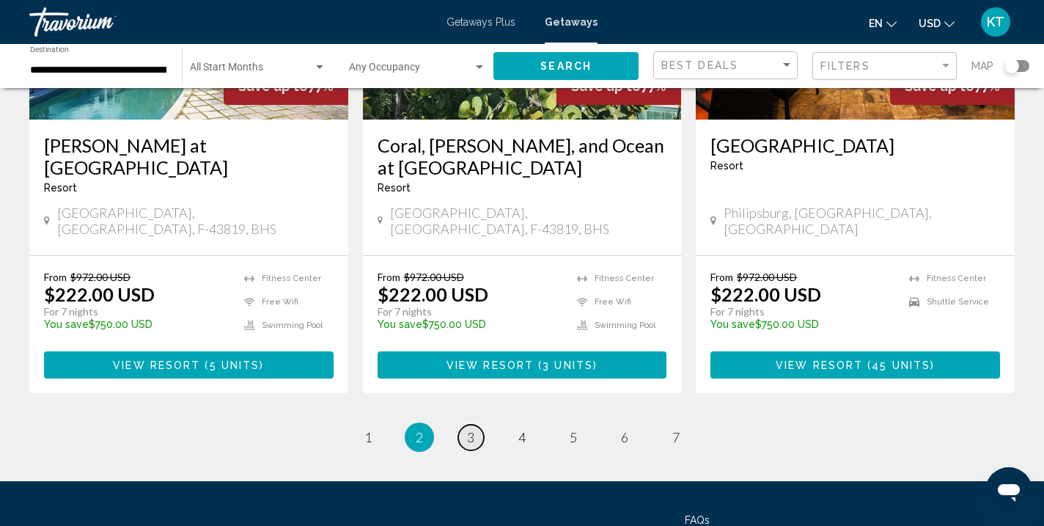
click at [472, 429] on span "3" at bounding box center [470, 437] width 7 height 16
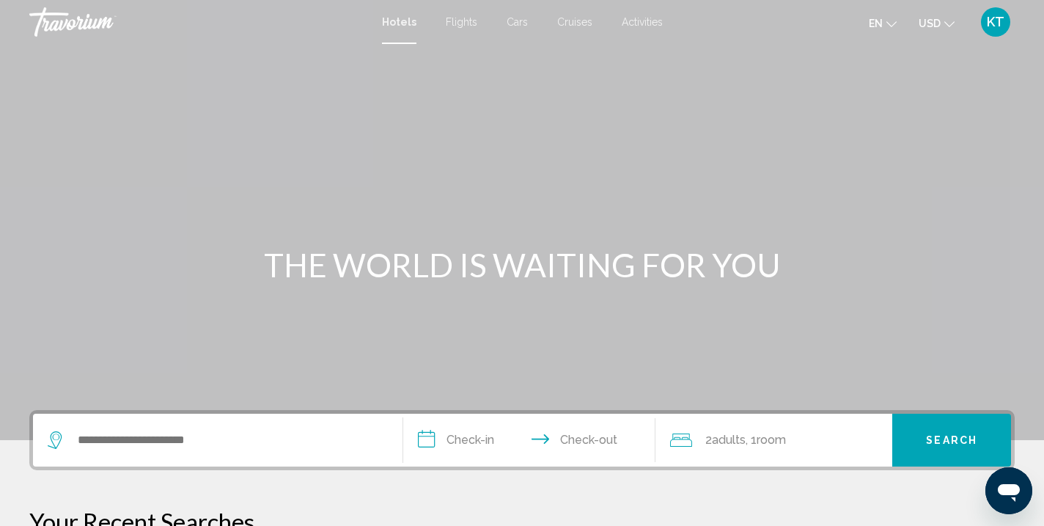
click at [471, 24] on span "Flights" at bounding box center [462, 22] width 32 height 12
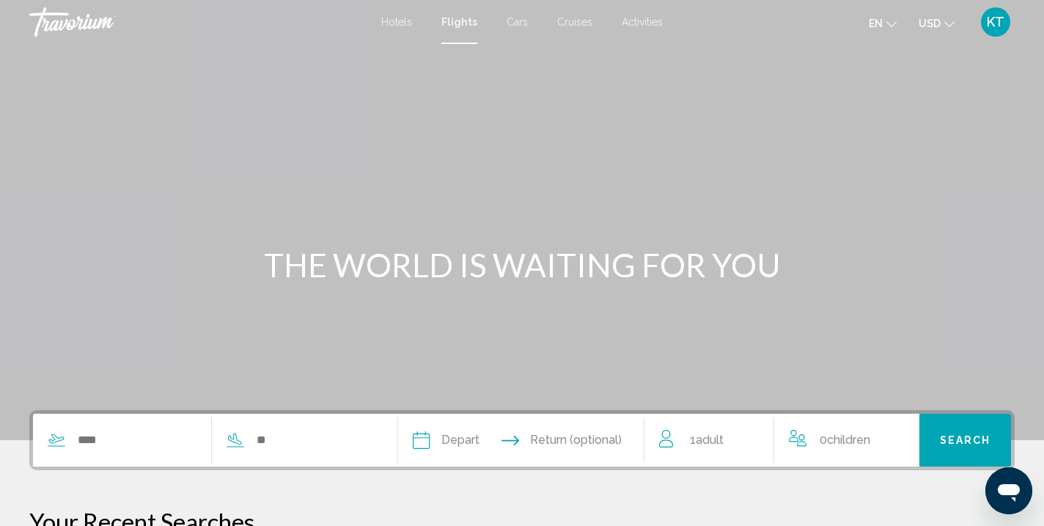
click at [524, 27] on span "Cars" at bounding box center [517, 22] width 21 height 12
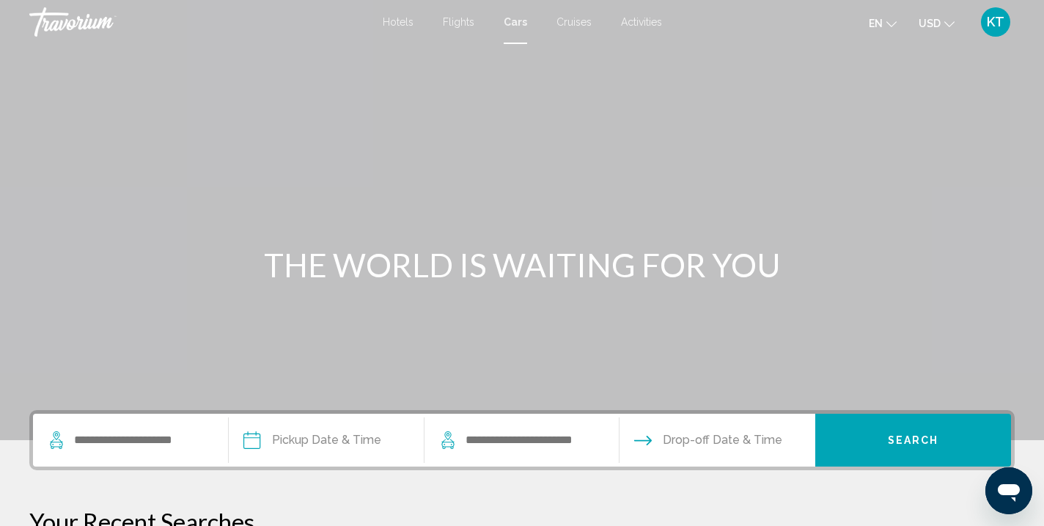
click at [591, 28] on div "Hotels Flights Cars Cruises Activities Hotels Flights Cars Cruises Activities e…" at bounding box center [522, 22] width 1044 height 31
click at [650, 27] on span "Activities" at bounding box center [641, 22] width 41 height 12
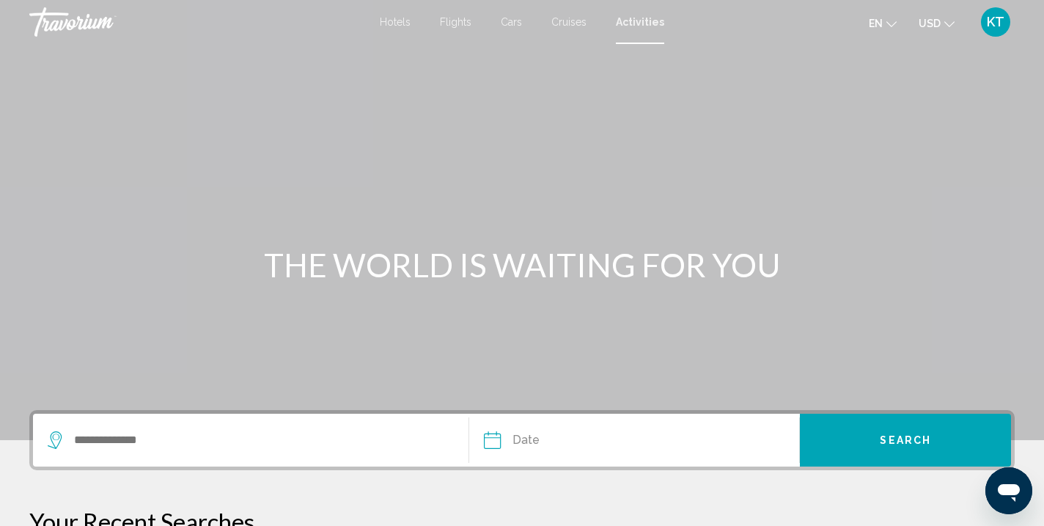
click at [457, 22] on span "Flights" at bounding box center [456, 22] width 32 height 12
